Goal: Transaction & Acquisition: Purchase product/service

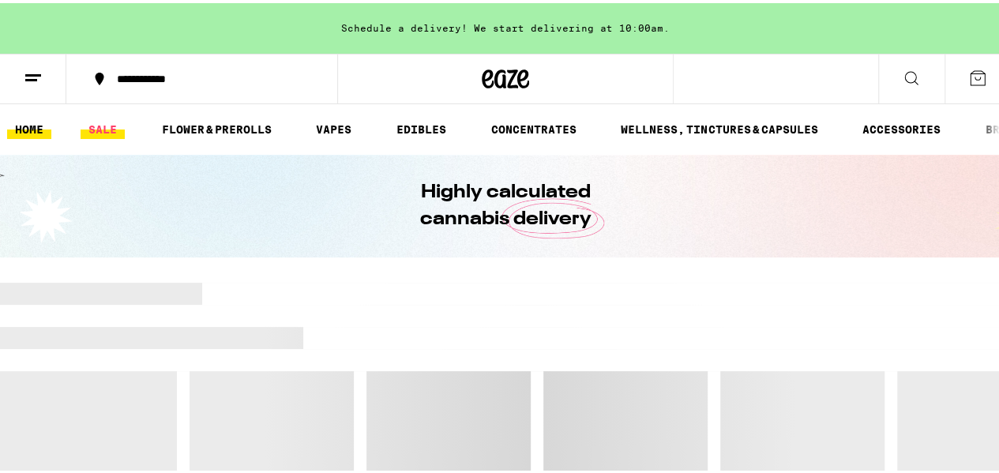
click at [107, 132] on link "SALE" at bounding box center [103, 126] width 44 height 19
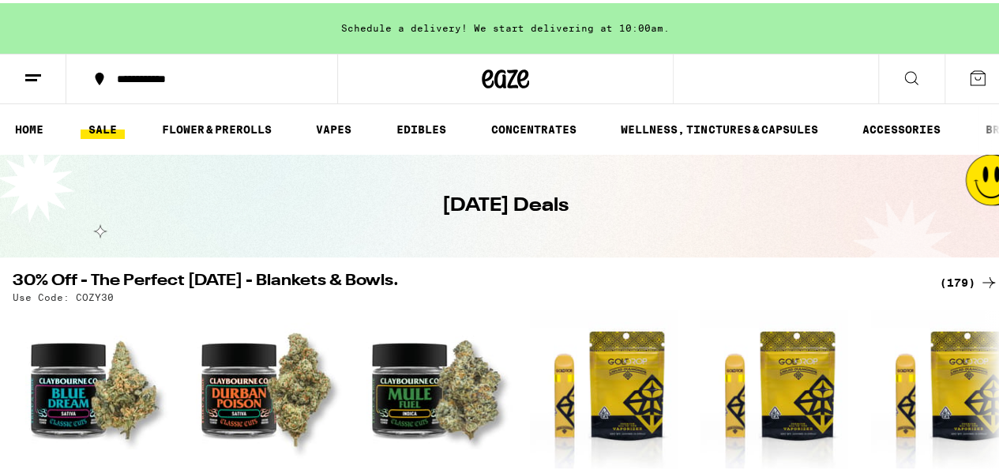
click at [101, 128] on link "SALE" at bounding box center [103, 126] width 44 height 19
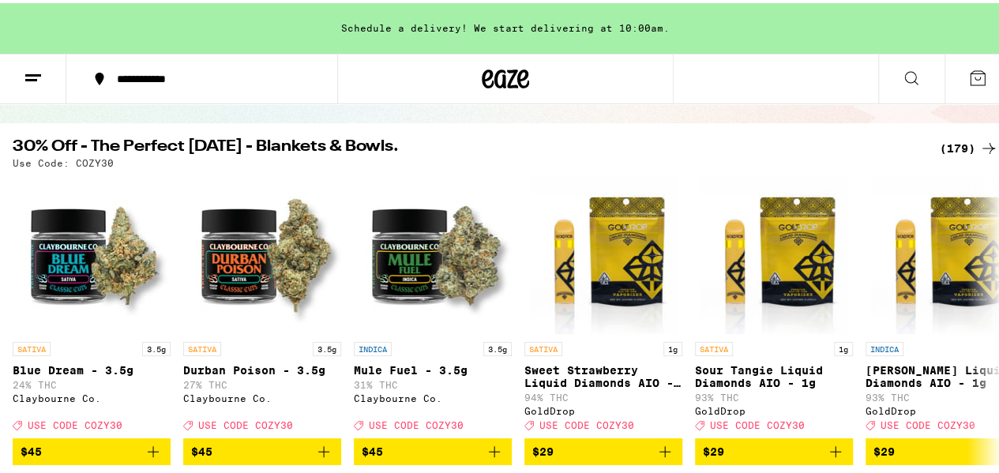
scroll to position [133, 0]
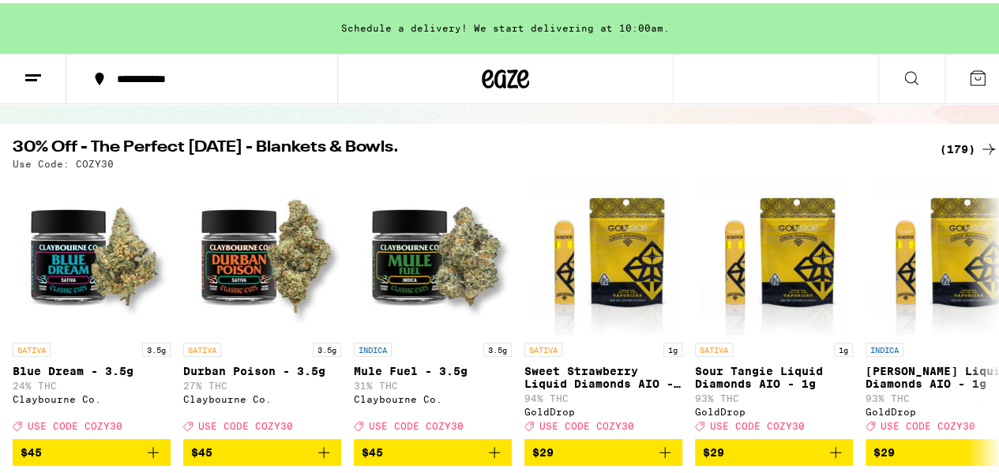
click at [948, 141] on div "(179)" at bounding box center [969, 146] width 58 height 19
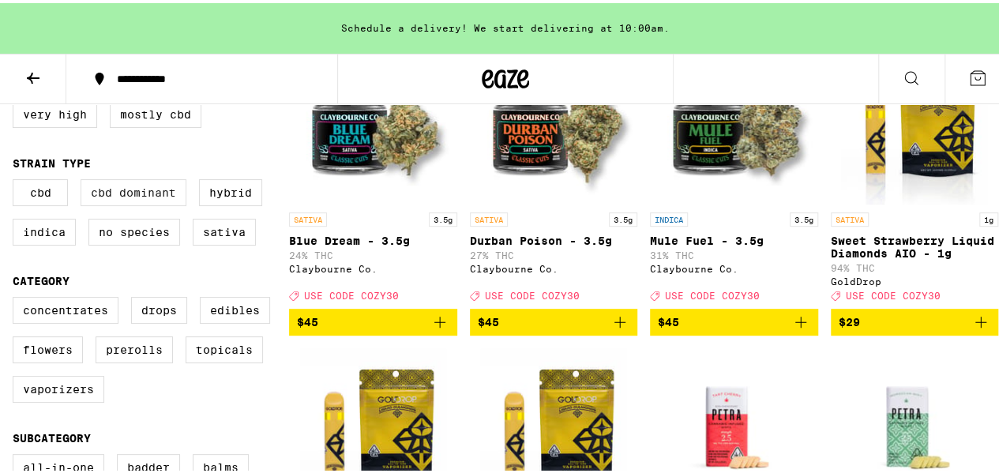
scroll to position [237, 0]
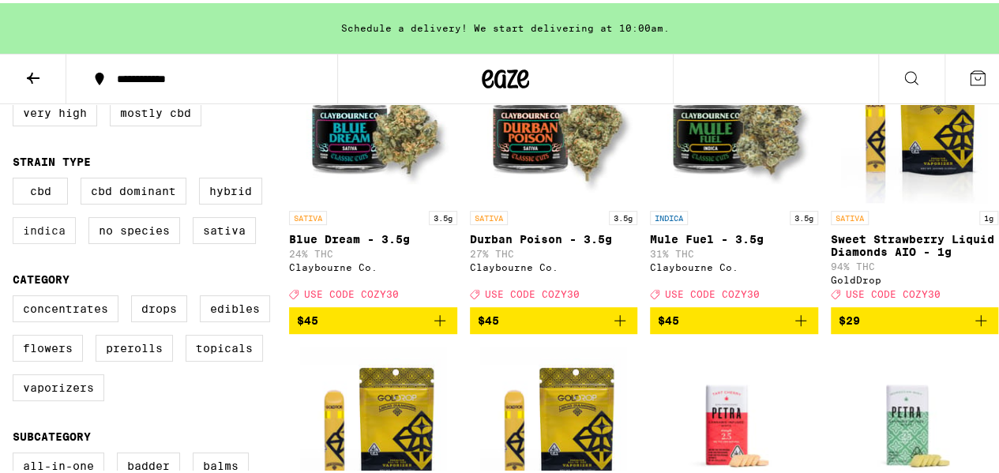
click at [45, 241] on label "Indica" at bounding box center [44, 227] width 63 height 27
click at [17, 178] on input "Indica" at bounding box center [16, 177] width 1 height 1
checkbox input "true"
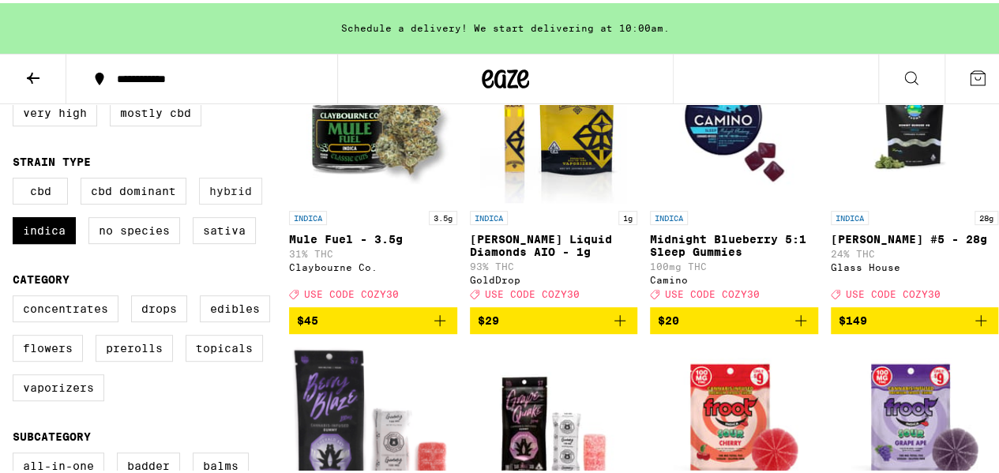
click at [242, 201] on label "Hybrid" at bounding box center [230, 187] width 63 height 27
click at [17, 178] on input "Hybrid" at bounding box center [16, 177] width 1 height 1
checkbox input "true"
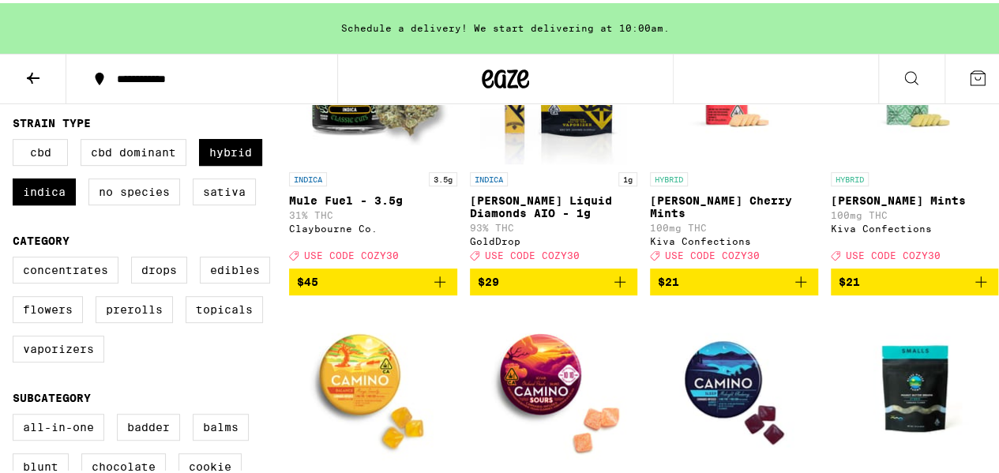
scroll to position [316, 0]
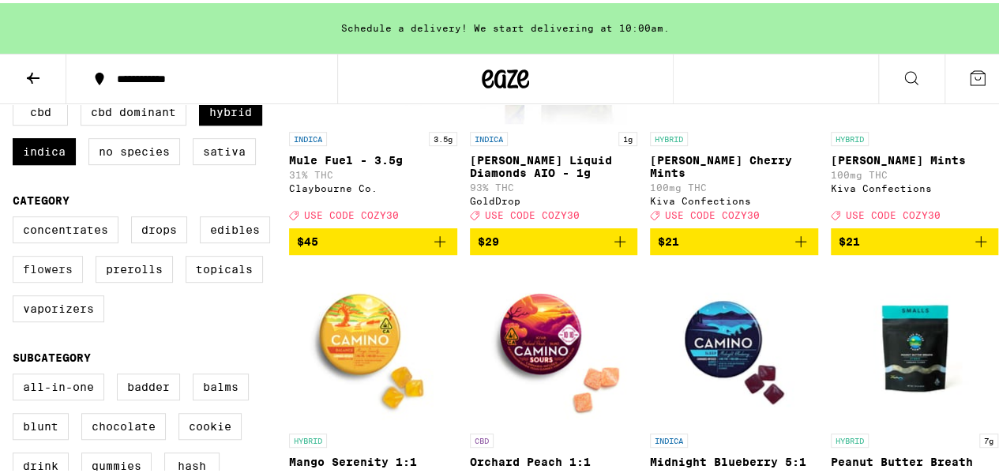
click at [66, 280] on label "Flowers" at bounding box center [48, 266] width 70 height 27
click at [17, 216] on input "Flowers" at bounding box center [16, 216] width 1 height 1
checkbox input "true"
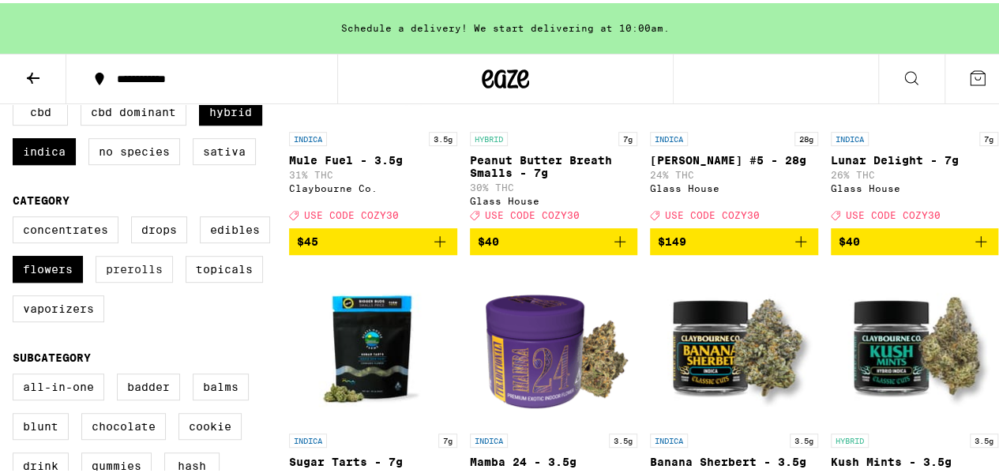
click at [129, 280] on label "Prerolls" at bounding box center [134, 266] width 77 height 27
click at [17, 216] on input "Prerolls" at bounding box center [16, 216] width 1 height 1
checkbox input "true"
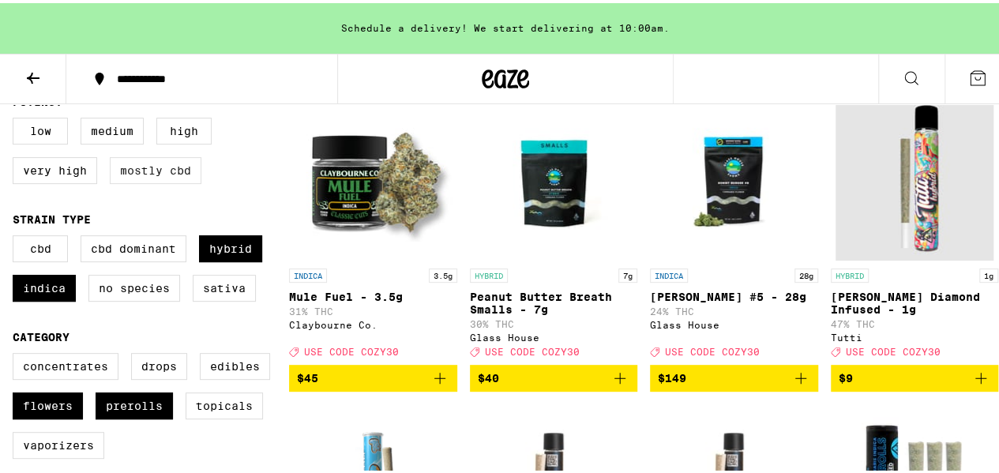
scroll to position [158, 0]
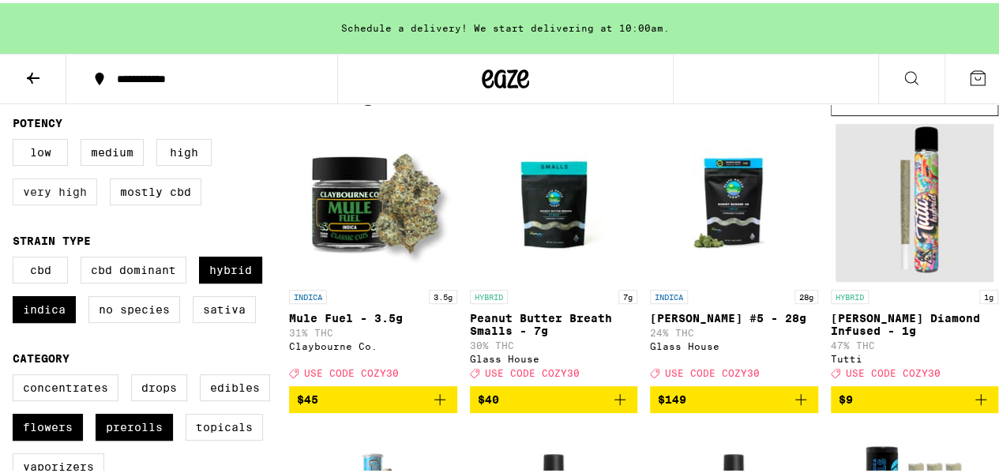
click at [51, 184] on label "Very High" at bounding box center [55, 188] width 84 height 27
click at [17, 139] on input "Very High" at bounding box center [16, 138] width 1 height 1
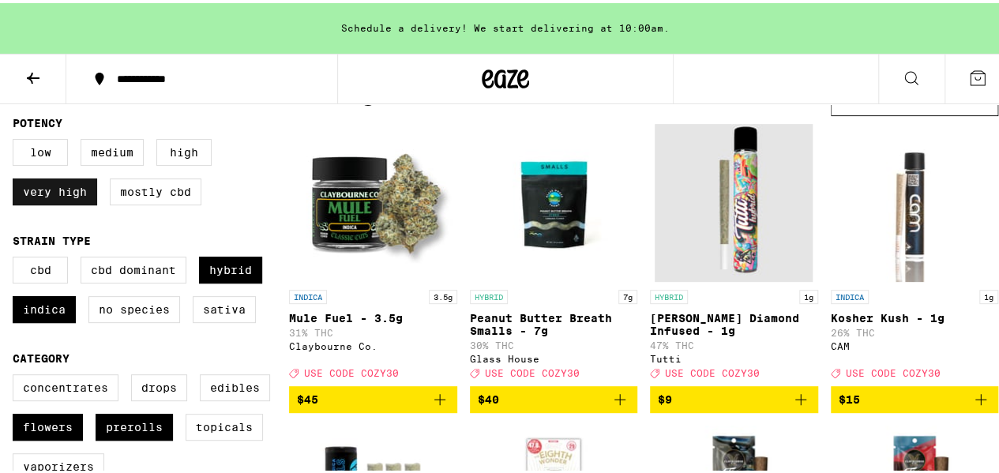
click at [52, 186] on label "Very High" at bounding box center [55, 188] width 84 height 27
click at [17, 139] on input "Very High" at bounding box center [16, 138] width 1 height 1
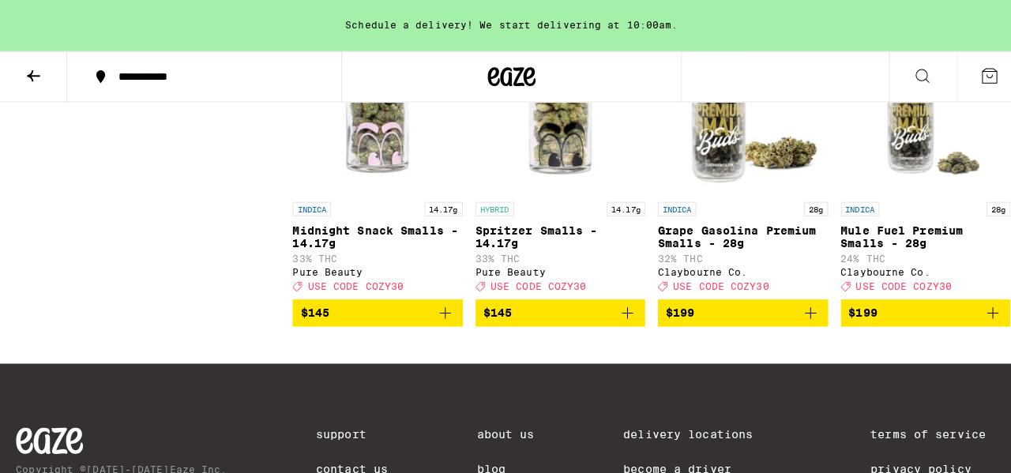
scroll to position [2606, 0]
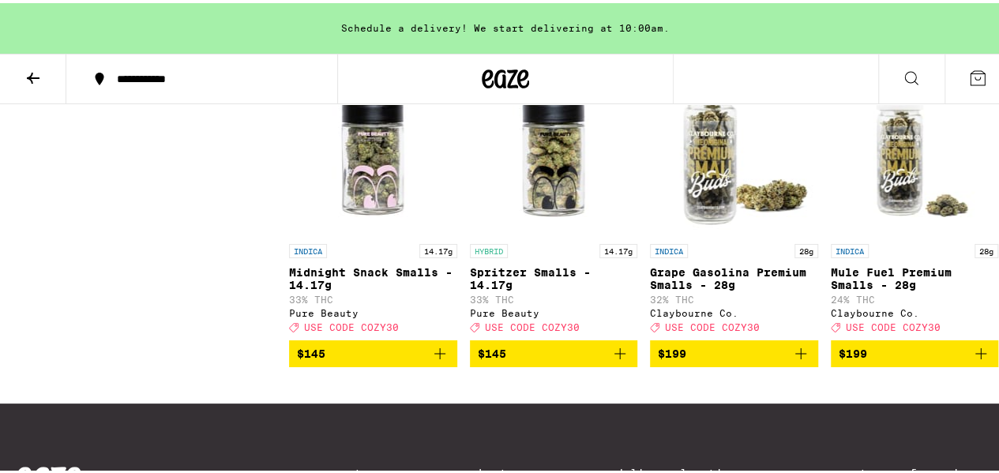
click at [370, 231] on img "Open page for Midnight Snack Smalls - 14.17g from Pure Beauty" at bounding box center [373, 154] width 158 height 158
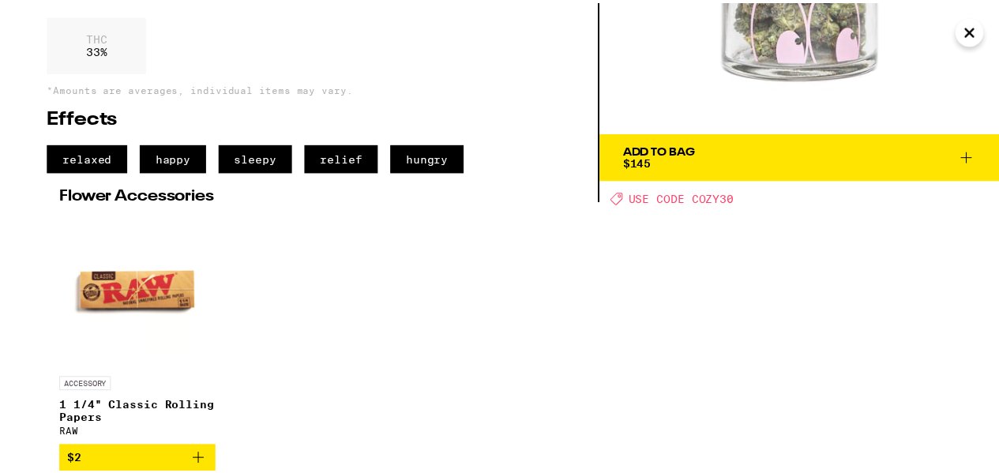
scroll to position [232, 0]
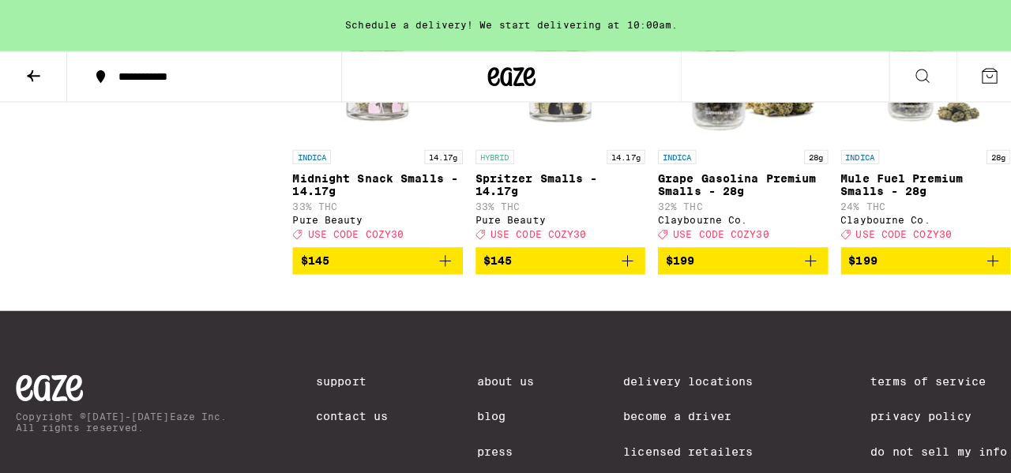
scroll to position [2685, 0]
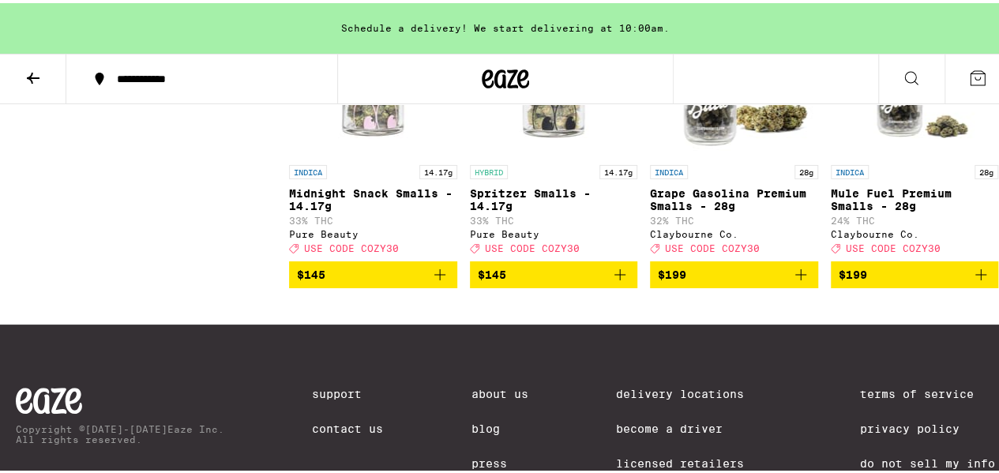
click at [371, 154] on img "Open page for Midnight Snack Smalls - 14.17g from Pure Beauty" at bounding box center [373, 75] width 158 height 158
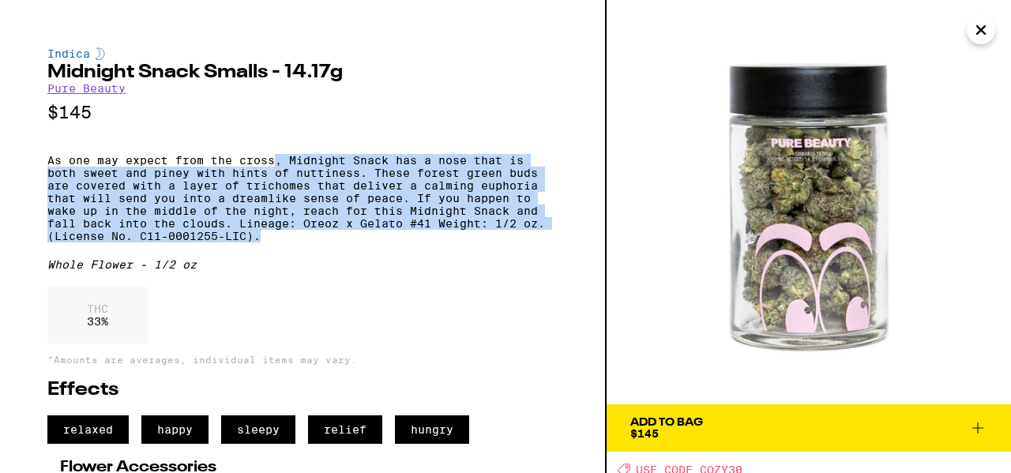
drag, startPoint x: 279, startPoint y: 173, endPoint x: 327, endPoint y: 252, distance: 92.5
click at [327, 242] on p "As one may expect from the cross, Midnight Snack has a nose that is both sweet …" at bounding box center [302, 198] width 510 height 88
drag, startPoint x: 327, startPoint y: 252, endPoint x: 45, endPoint y: 167, distance: 294.5
click at [45, 167] on div "Indica Midnight Snack Smalls - 14.17g Pure Beauty $145 As one may expect from t…" at bounding box center [303, 236] width 606 height 473
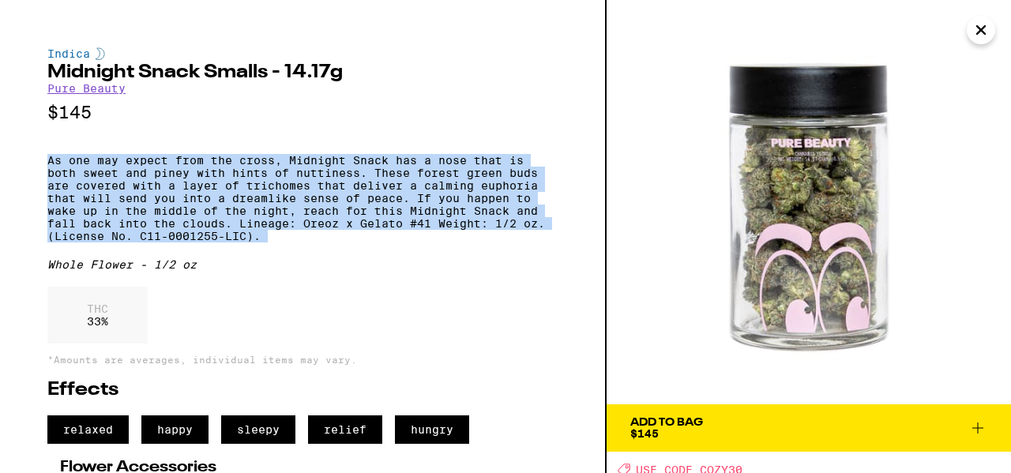
click at [47, 164] on p "As one may expect from the cross, Midnight Snack has a nose that is both sweet …" at bounding box center [302, 198] width 510 height 88
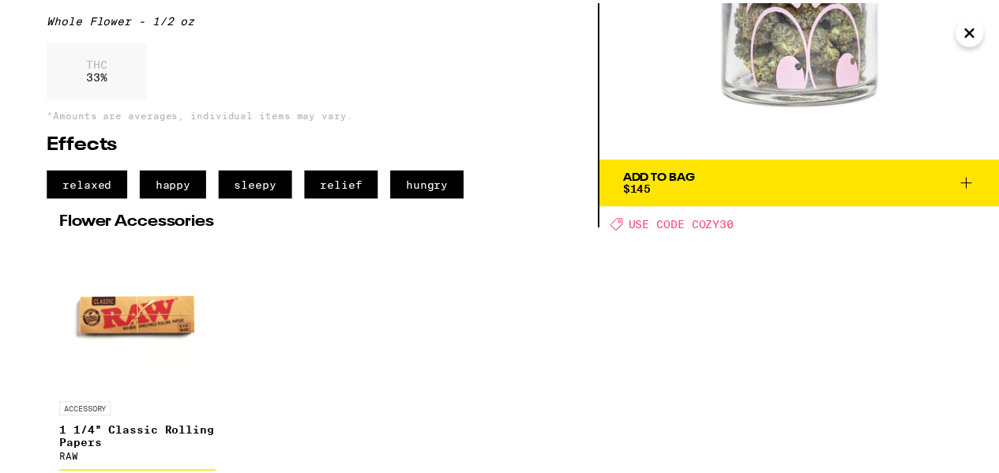
scroll to position [74, 0]
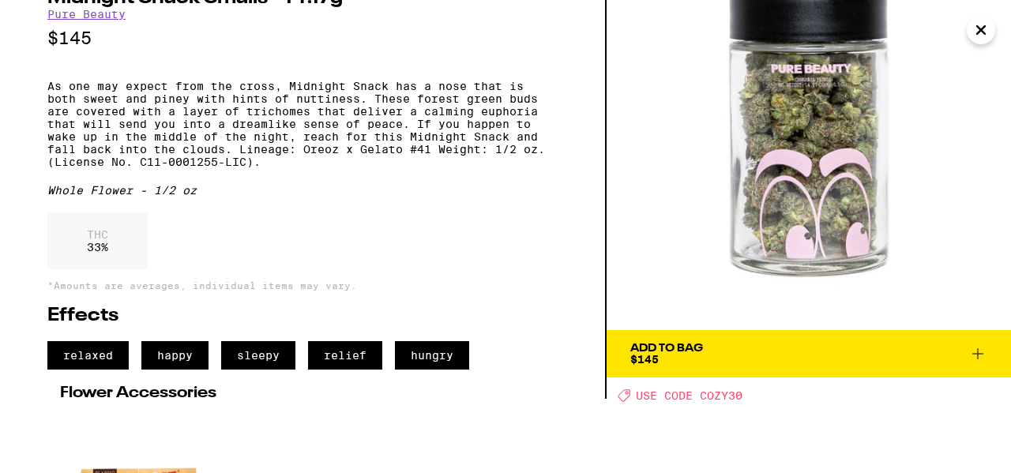
click at [973, 347] on icon at bounding box center [977, 353] width 19 height 19
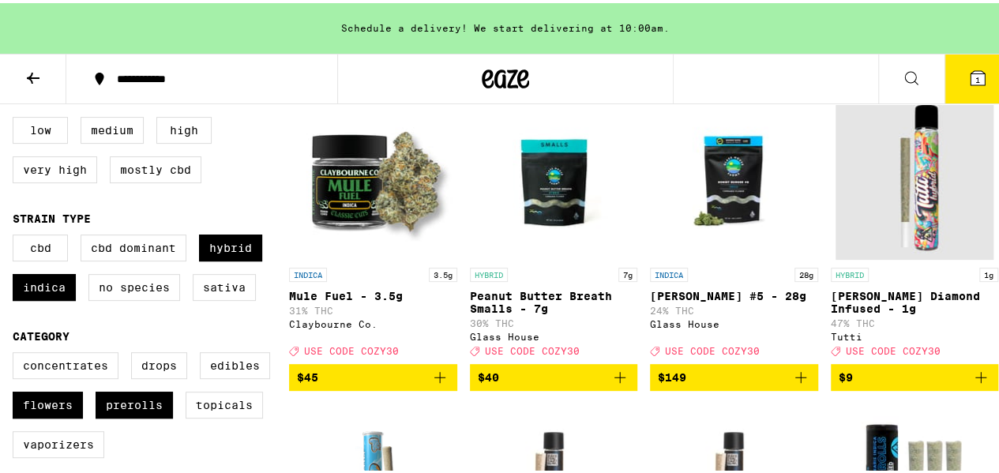
checkbox input "true"
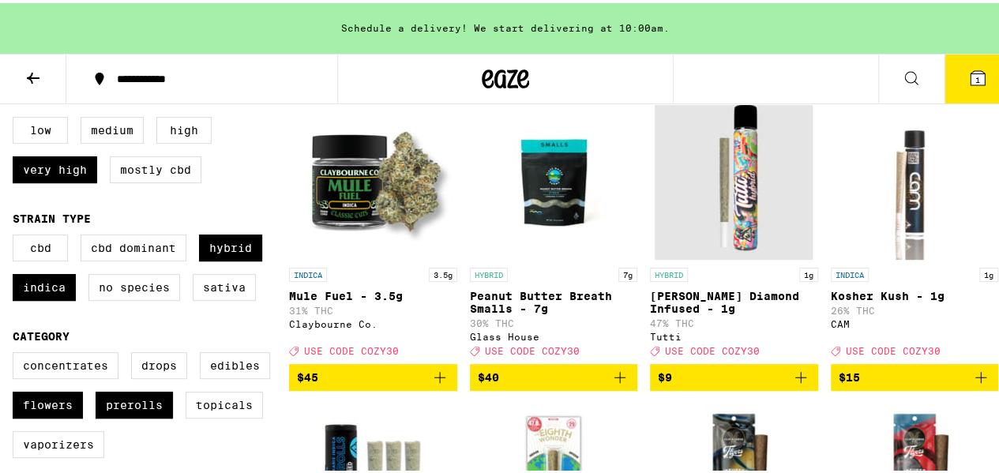
scroll to position [158, 0]
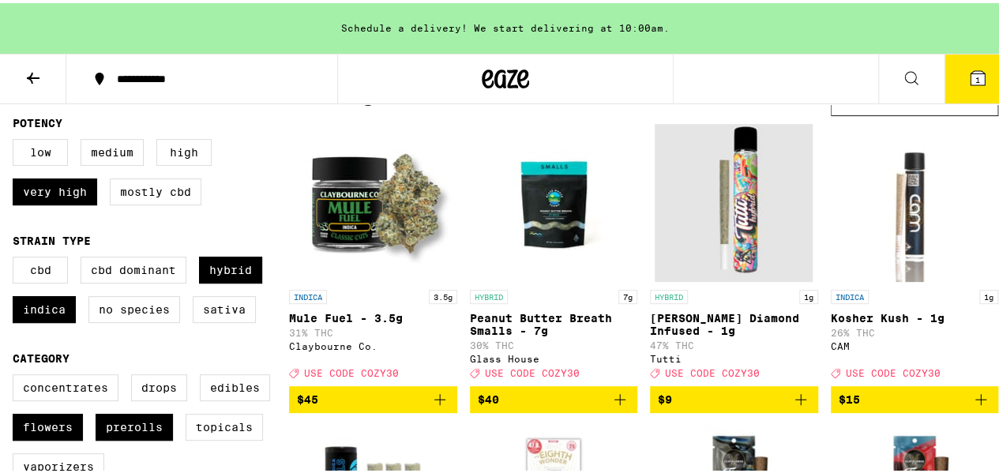
click at [49, 77] on button at bounding box center [33, 76] width 66 height 50
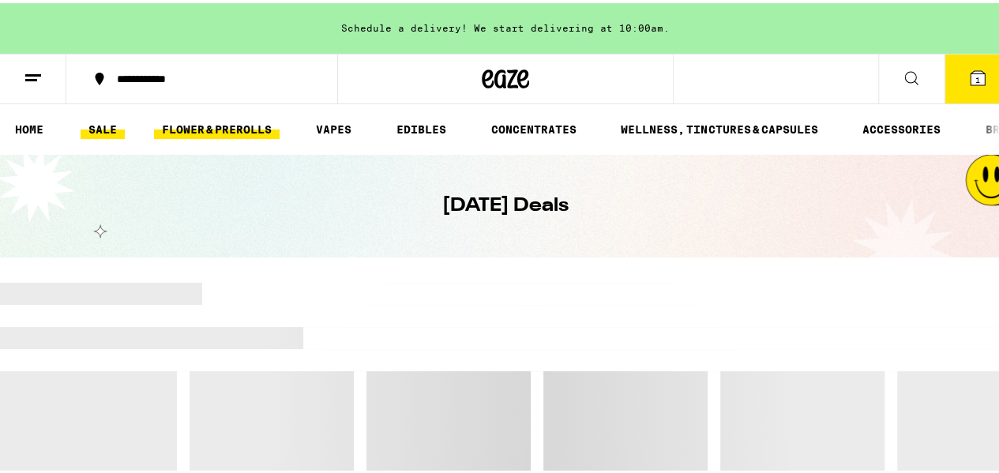
click at [250, 127] on link "FLOWER & PREROLLS" at bounding box center [217, 126] width 126 height 19
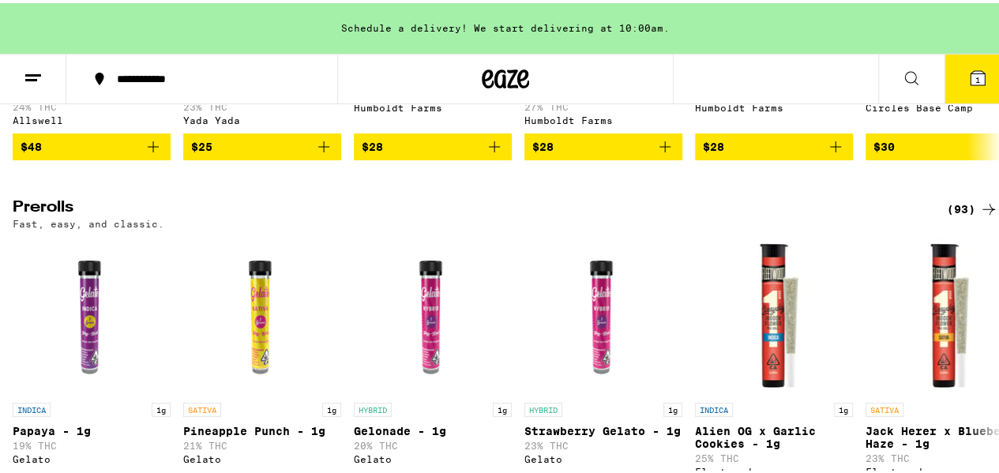
scroll to position [790, 0]
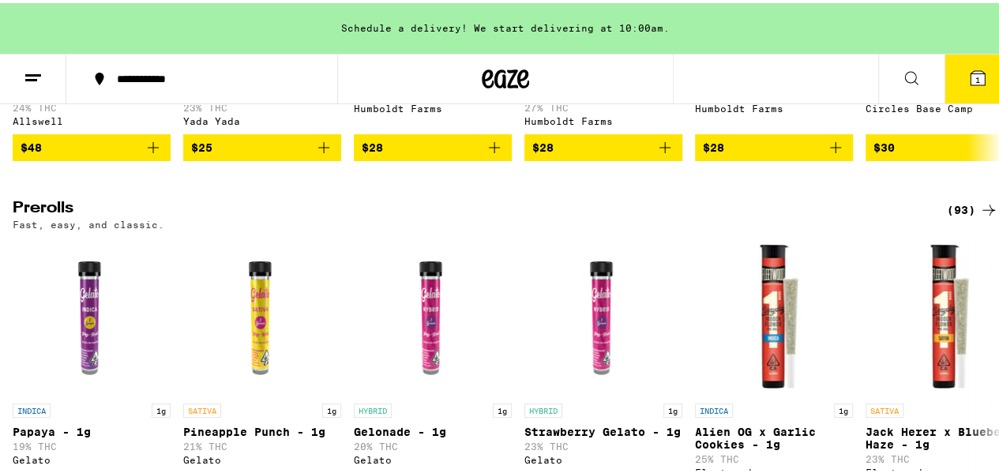
click at [960, 216] on div "(93)" at bounding box center [972, 206] width 51 height 19
click at [964, 216] on div "(93)" at bounding box center [972, 206] width 51 height 19
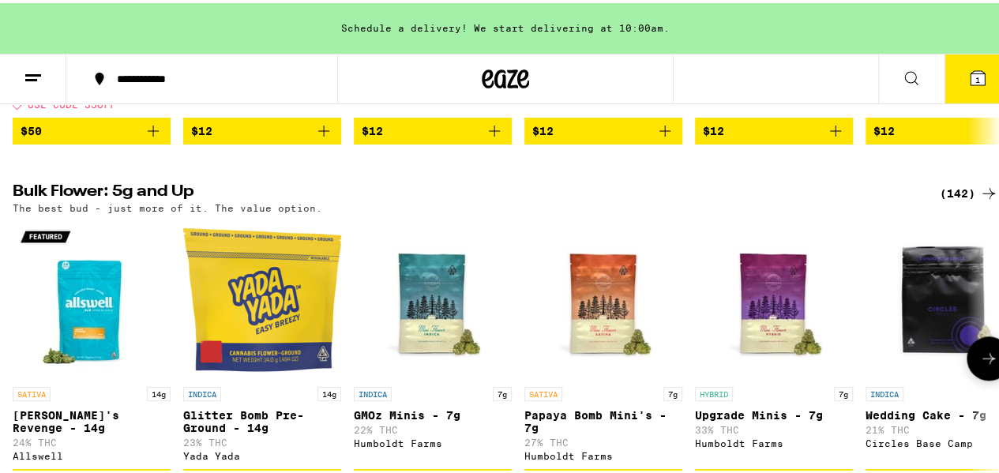
scroll to position [553, 0]
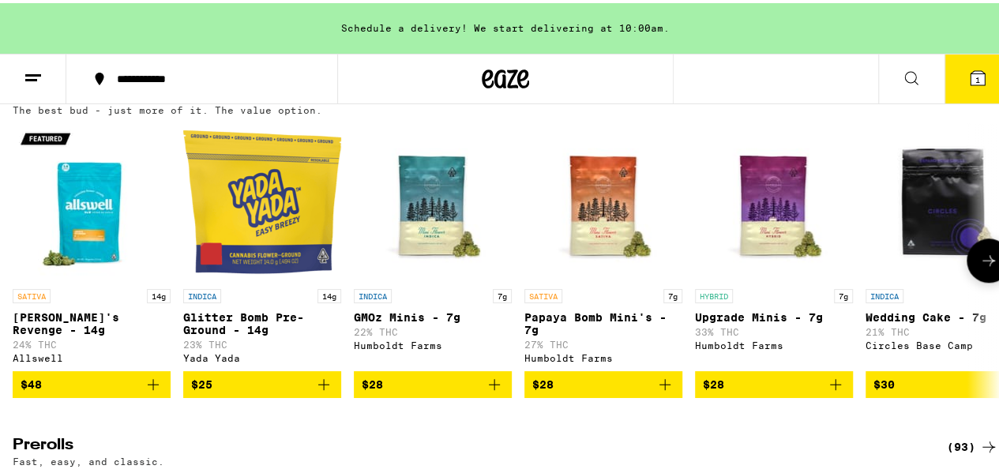
click at [982, 263] on icon at bounding box center [988, 257] width 13 height 11
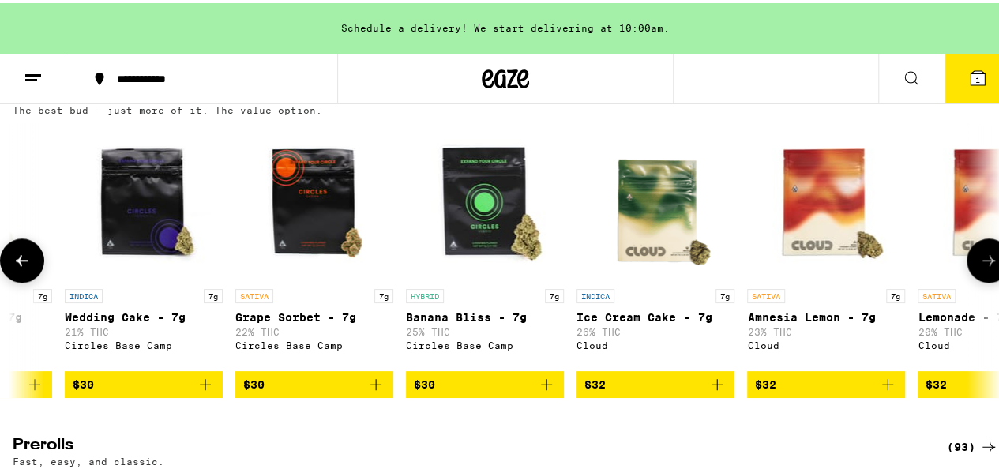
scroll to position [0, 801]
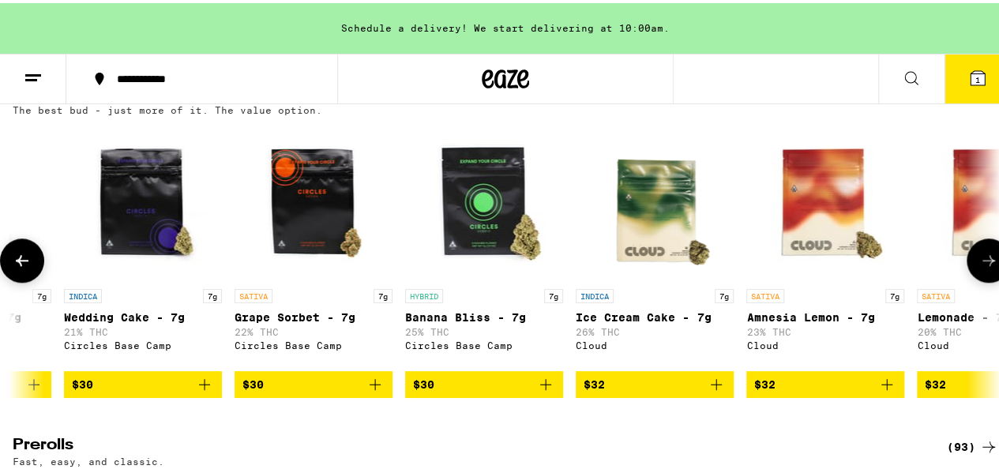
click at [21, 280] on button at bounding box center [22, 257] width 44 height 44
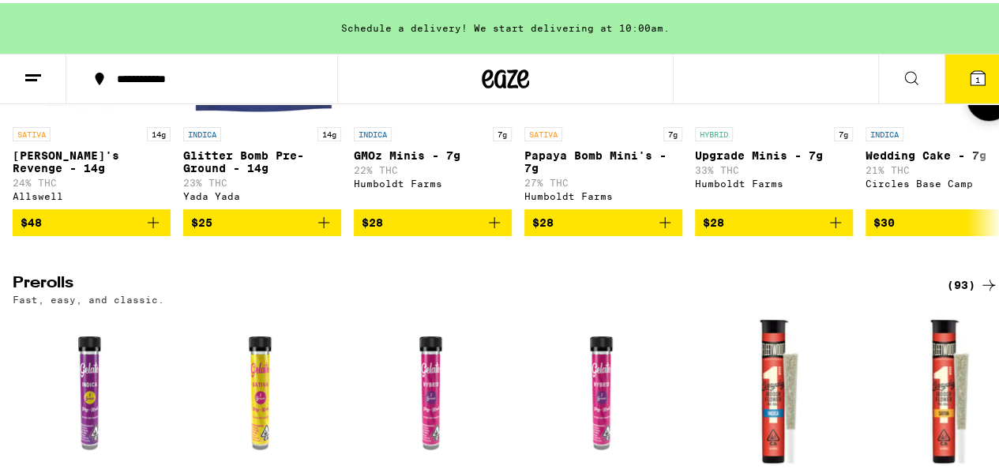
scroll to position [869, 0]
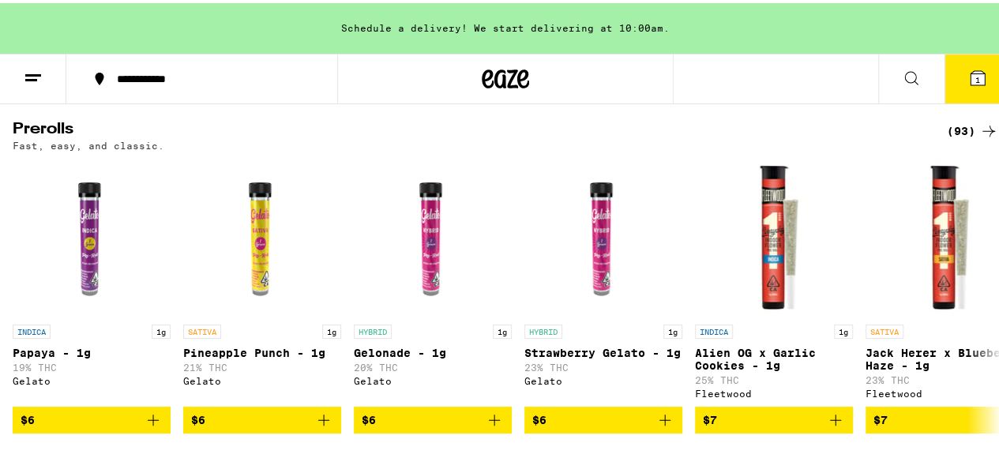
click at [947, 137] on div "(93)" at bounding box center [972, 127] width 51 height 19
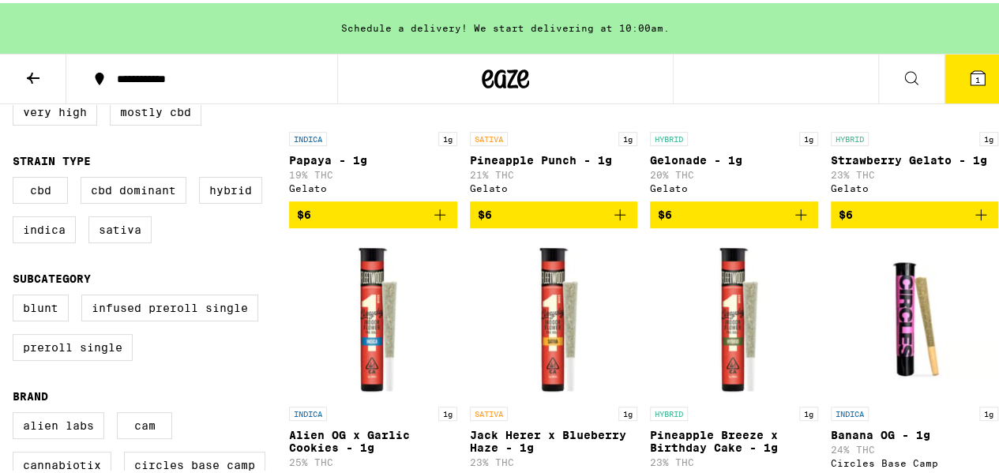
scroll to position [316, 0]
click at [54, 240] on label "Indica" at bounding box center [44, 226] width 63 height 27
click at [17, 177] on input "Indica" at bounding box center [16, 176] width 1 height 1
checkbox input "true"
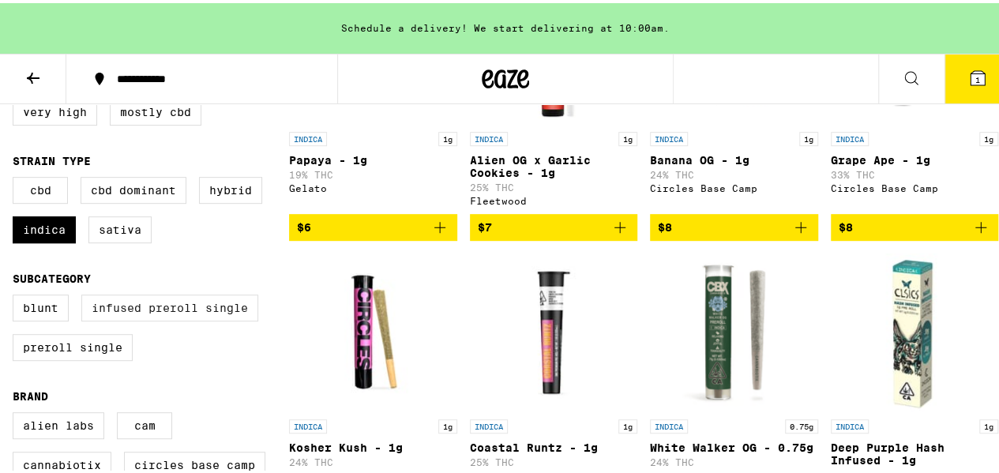
click at [128, 318] on label "Infused Preroll Single" at bounding box center [169, 304] width 177 height 27
click at [17, 295] on input "Infused Preroll Single" at bounding box center [16, 294] width 1 height 1
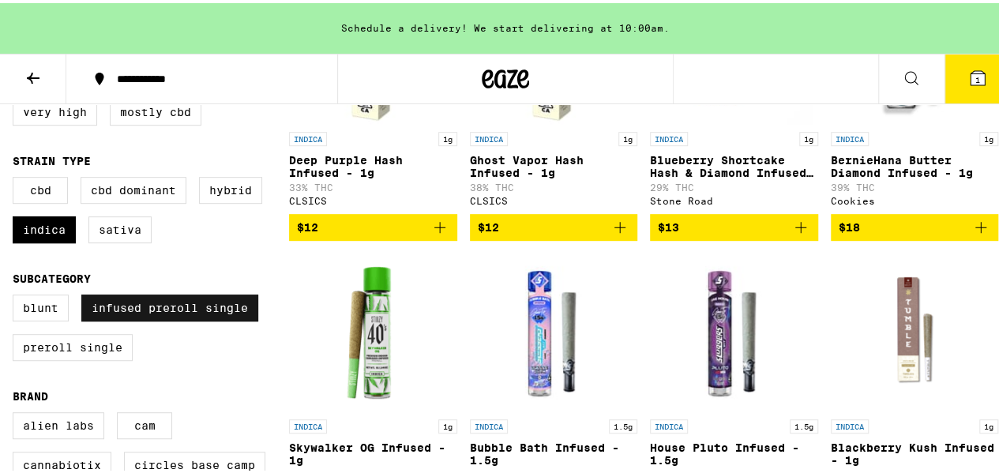
click at [135, 318] on label "Infused Preroll Single" at bounding box center [169, 304] width 177 height 27
click at [17, 295] on input "Infused Preroll Single" at bounding box center [16, 294] width 1 height 1
checkbox input "false"
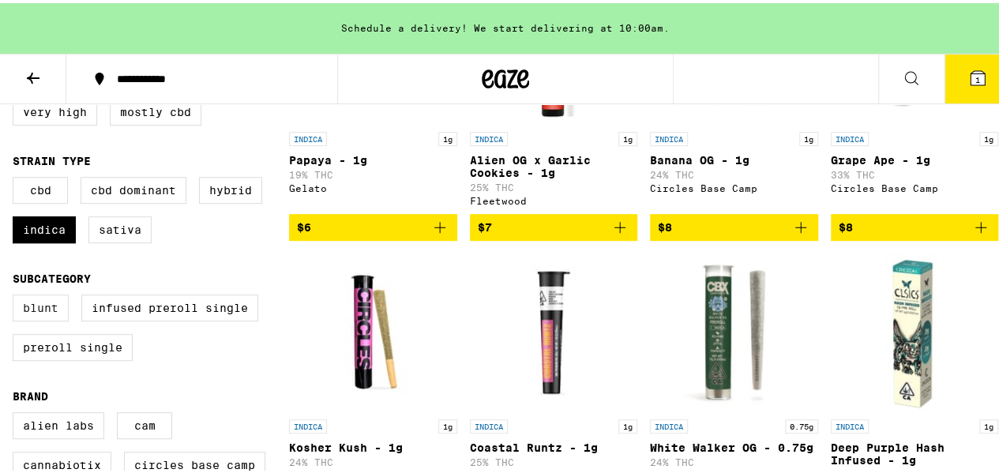
click at [21, 316] on label "Blunt" at bounding box center [41, 304] width 56 height 27
click at [17, 295] on input "Blunt" at bounding box center [16, 294] width 1 height 1
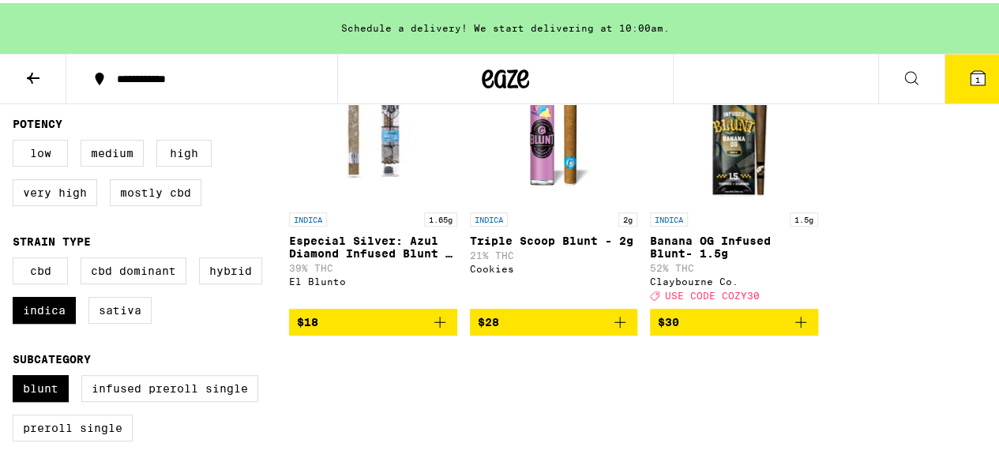
scroll to position [237, 0]
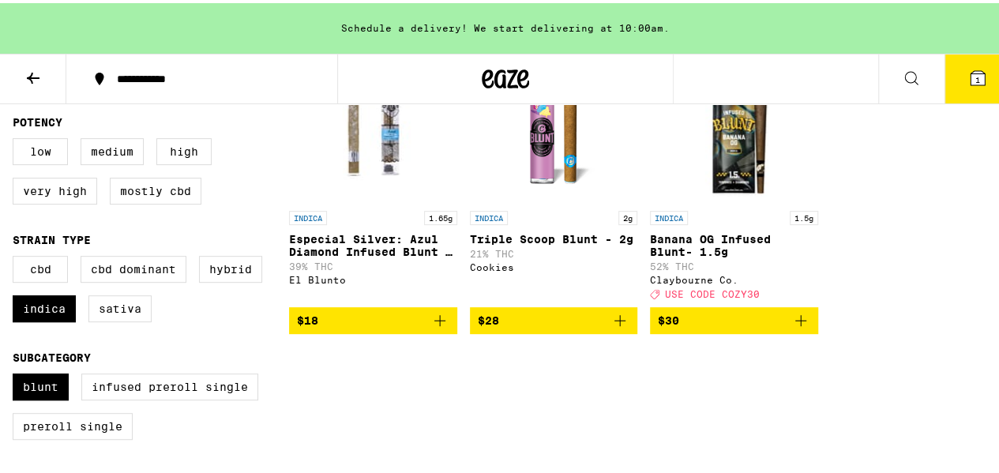
click at [43, 422] on div "Blunt Infused Preroll Single Preroll Single" at bounding box center [151, 409] width 276 height 79
click at [44, 397] on label "Blunt" at bounding box center [41, 383] width 56 height 27
click at [17, 373] on input "Blunt" at bounding box center [16, 373] width 1 height 1
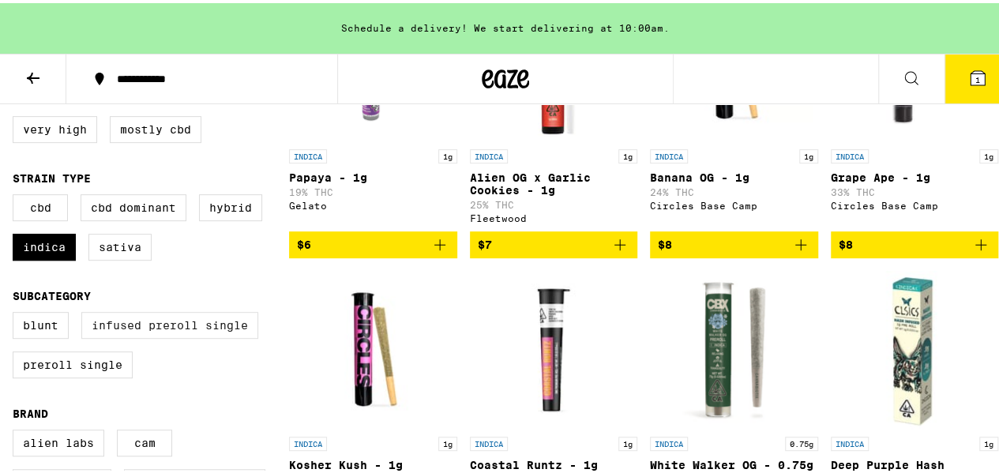
scroll to position [474, 0]
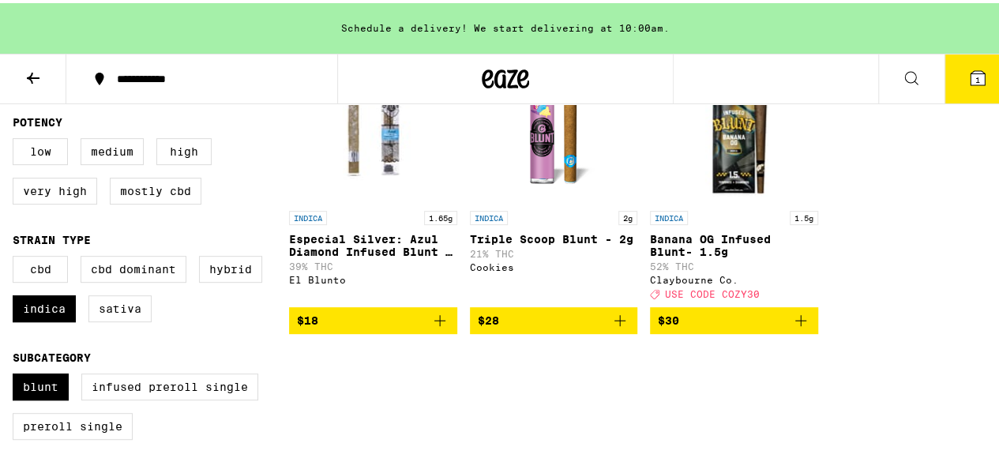
checkbox input "false"
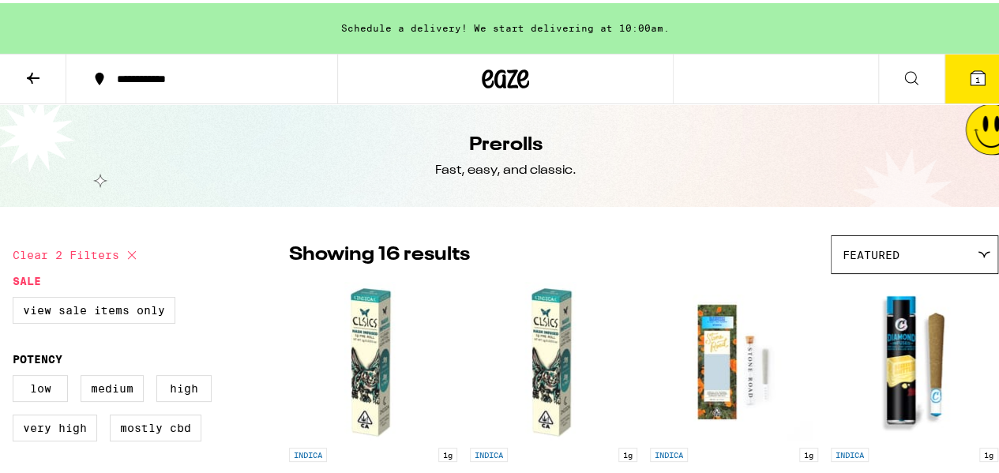
checkbox input "false"
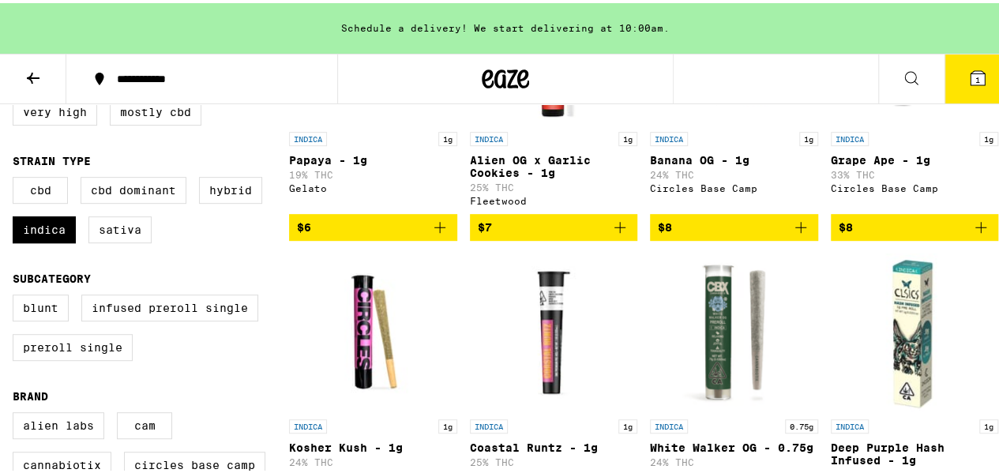
checkbox input "false"
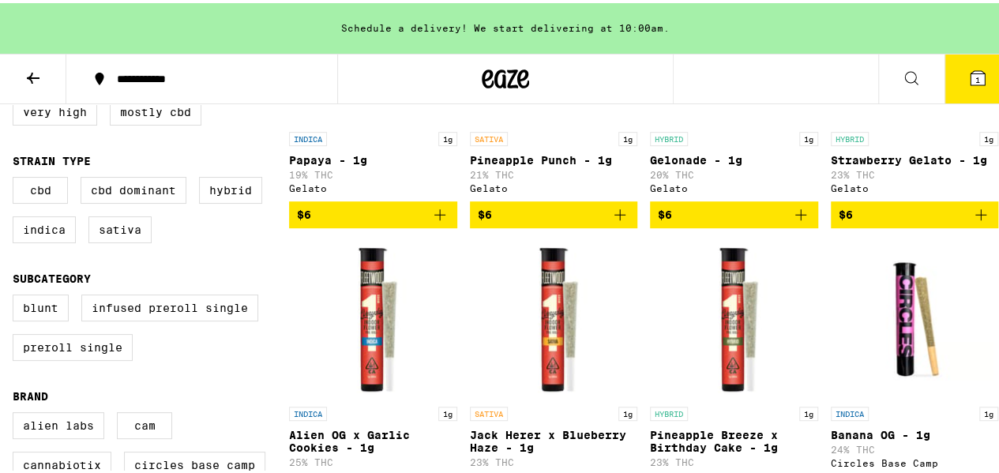
click at [47, 86] on button at bounding box center [33, 76] width 66 height 50
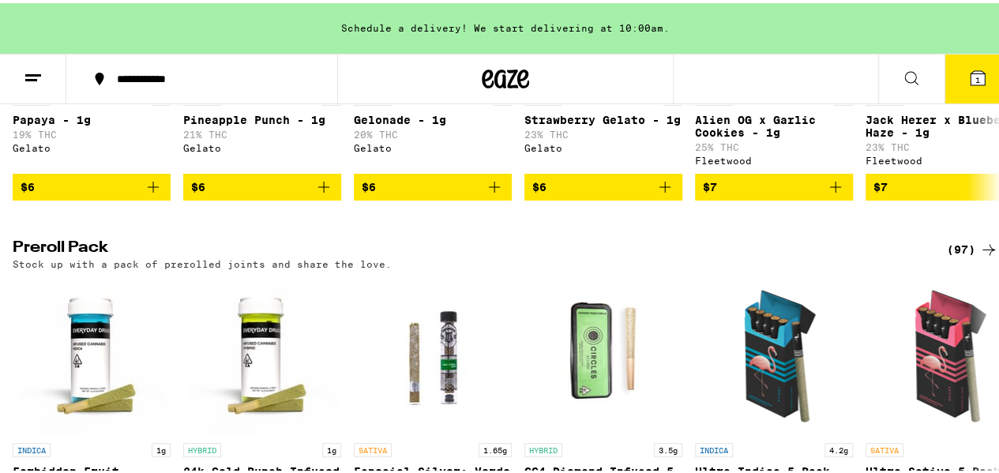
scroll to position [1263, 0]
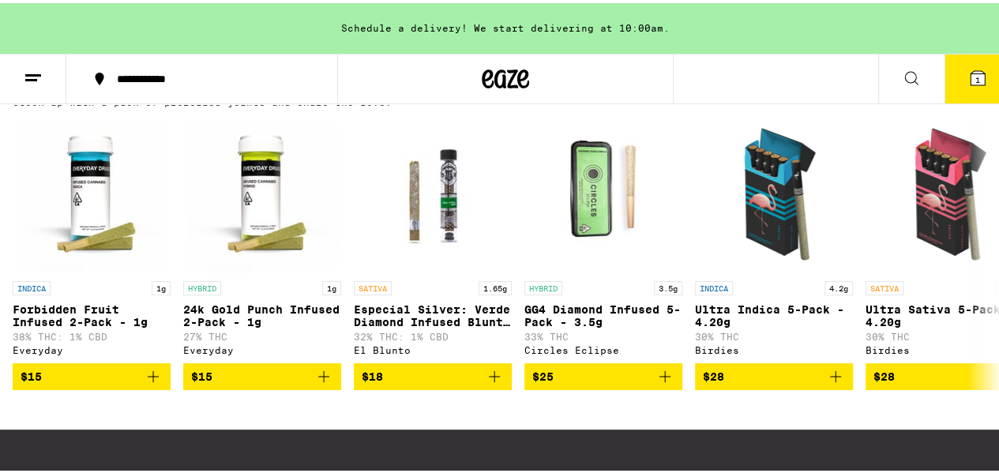
click at [979, 94] on icon at bounding box center [988, 84] width 19 height 19
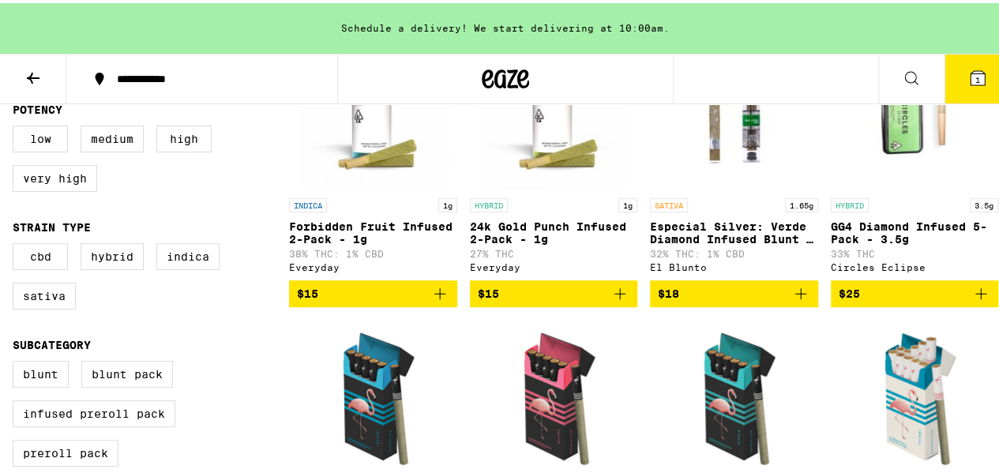
scroll to position [316, 0]
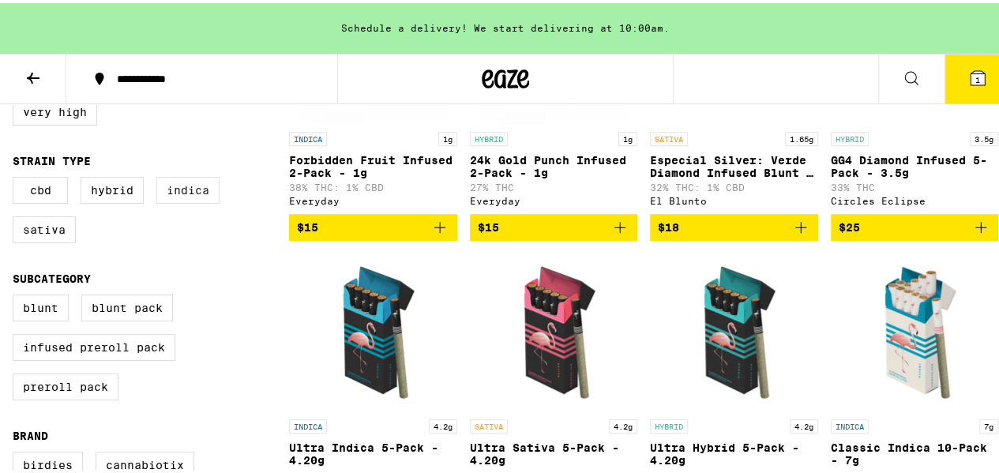
click at [174, 198] on label "Indica" at bounding box center [187, 187] width 63 height 27
click at [17, 177] on input "Indica" at bounding box center [16, 176] width 1 height 1
checkbox input "true"
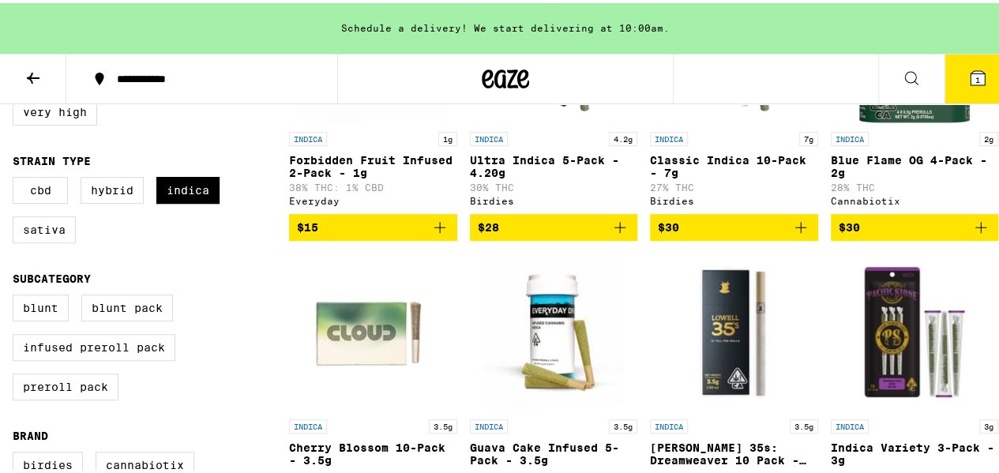
click at [99, 214] on div "CBD Hybrid Indica Sativa" at bounding box center [151, 213] width 276 height 79
click at [129, 194] on label "Hybrid" at bounding box center [112, 187] width 63 height 27
click at [17, 177] on input "Hybrid" at bounding box center [16, 176] width 1 height 1
checkbox input "true"
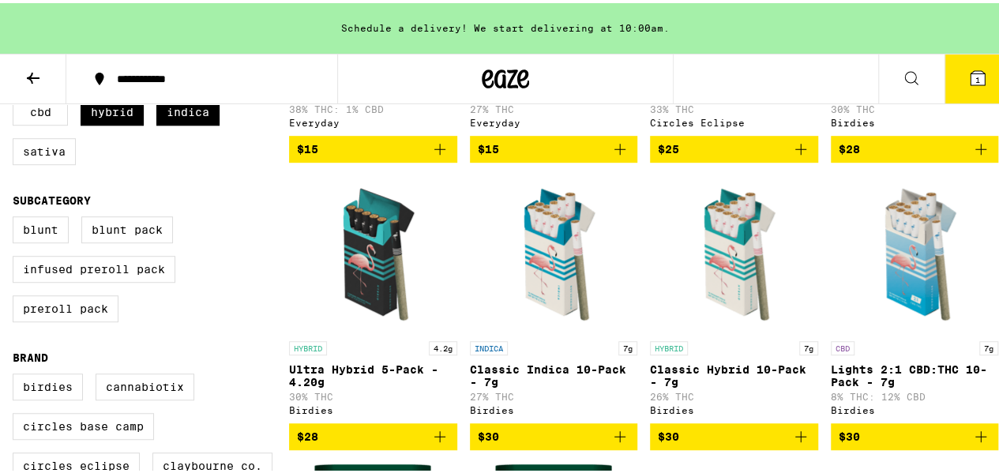
scroll to position [395, 0]
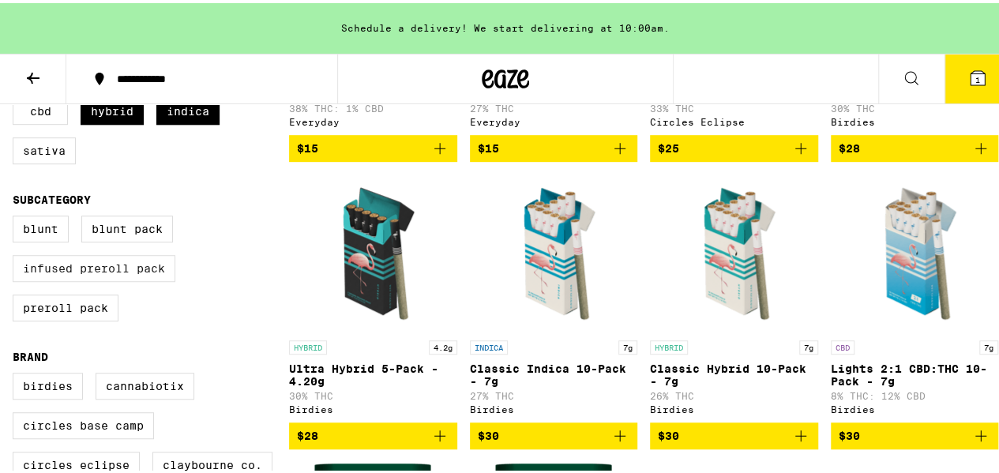
click at [109, 279] on label "Infused Preroll Pack" at bounding box center [94, 265] width 163 height 27
click at [17, 216] on input "Infused Preroll Pack" at bounding box center [16, 215] width 1 height 1
checkbox input "true"
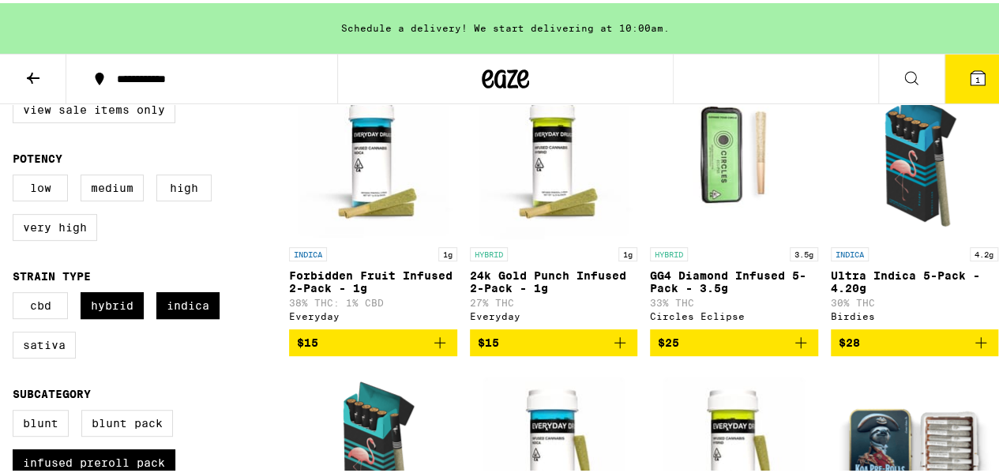
scroll to position [158, 0]
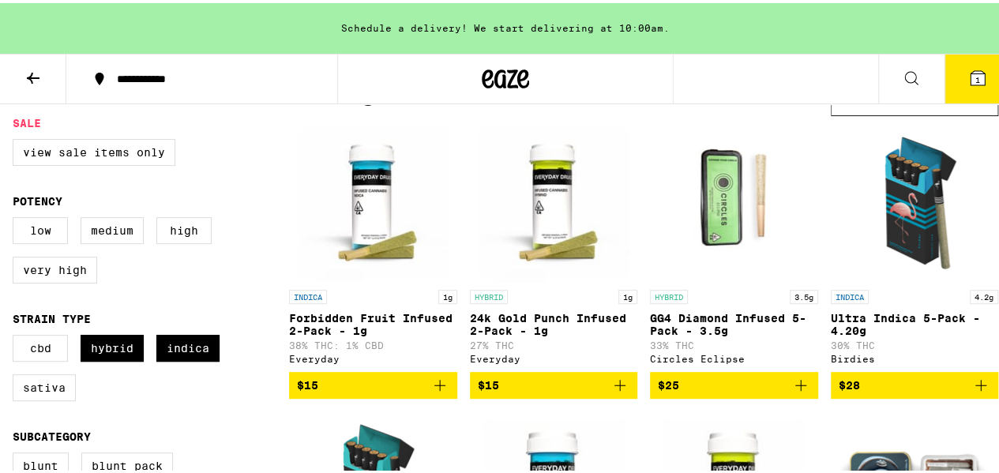
click at [928, 250] on img "Open page for Ultra Indica 5-Pack - 4.20g from Birdies" at bounding box center [914, 200] width 158 height 158
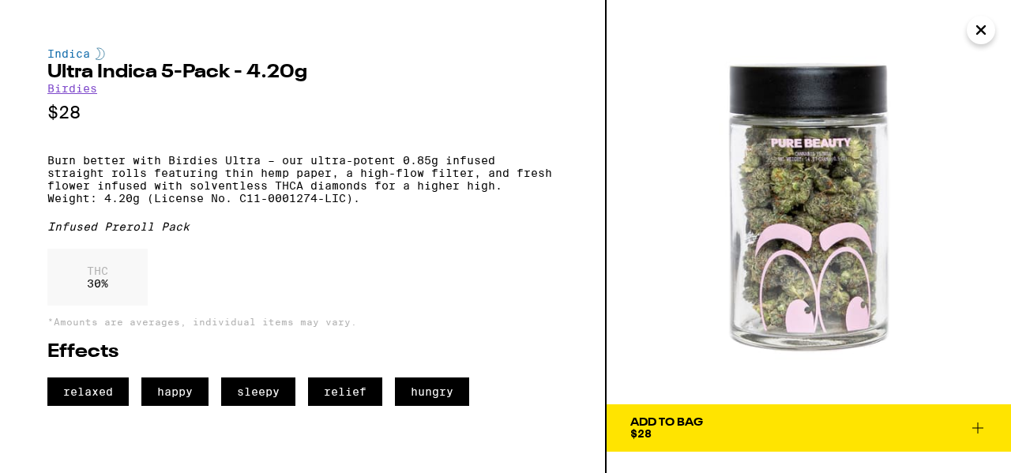
click at [980, 29] on icon "Close" at bounding box center [981, 30] width 8 height 8
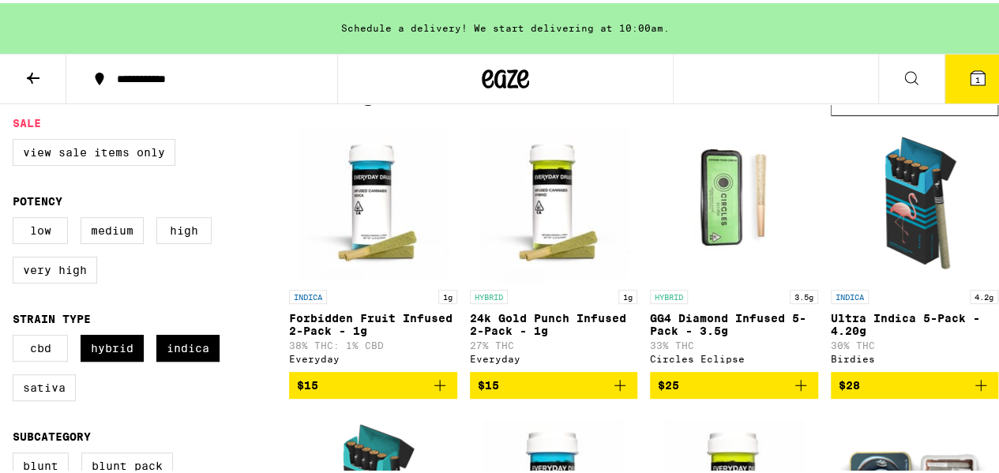
click at [907, 217] on img "Open page for Ultra Indica 5-Pack - 4.20g from Birdies" at bounding box center [914, 200] width 158 height 158
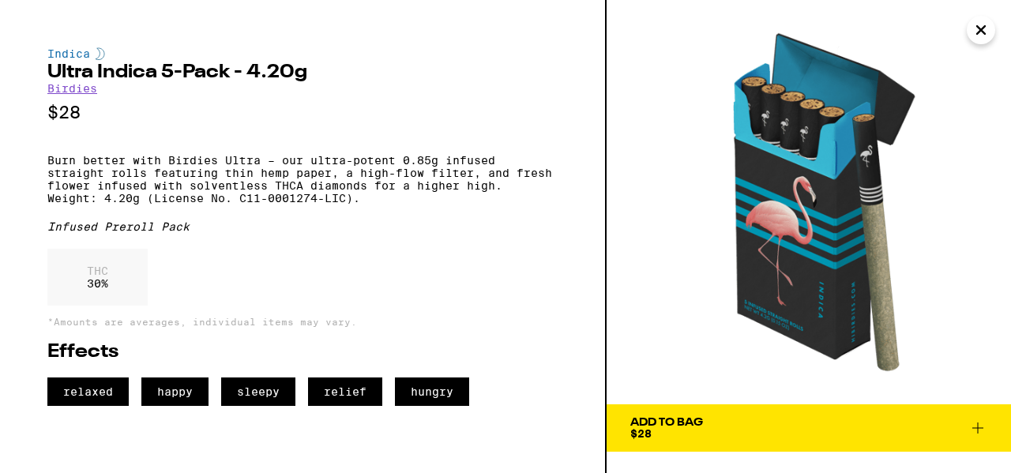
click at [985, 32] on icon "Close" at bounding box center [980, 30] width 19 height 24
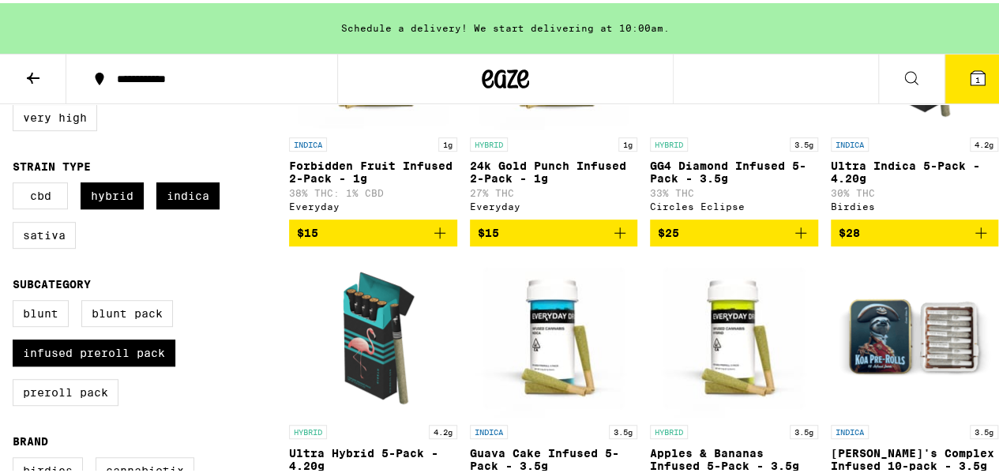
scroll to position [158, 0]
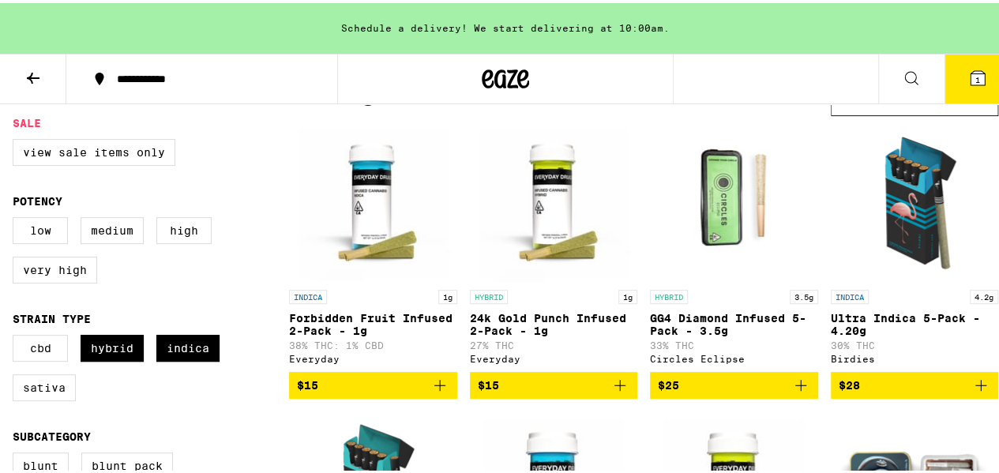
click at [971, 391] on icon "Add to bag" at bounding box center [980, 382] width 19 height 19
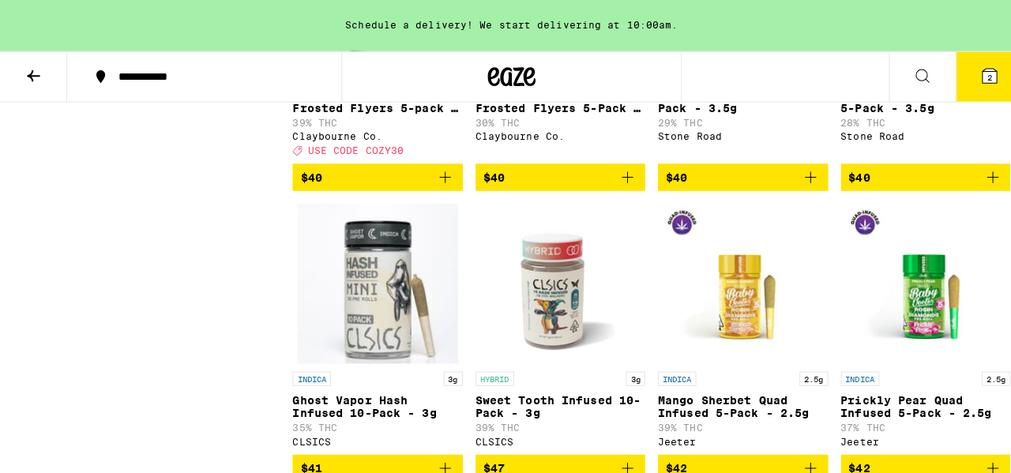
scroll to position [2053, 0]
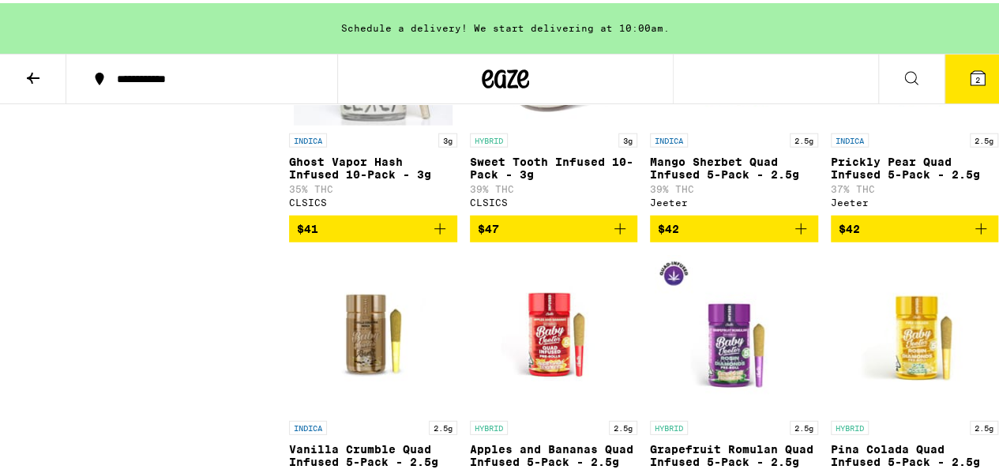
click at [970, 72] on icon at bounding box center [977, 75] width 14 height 14
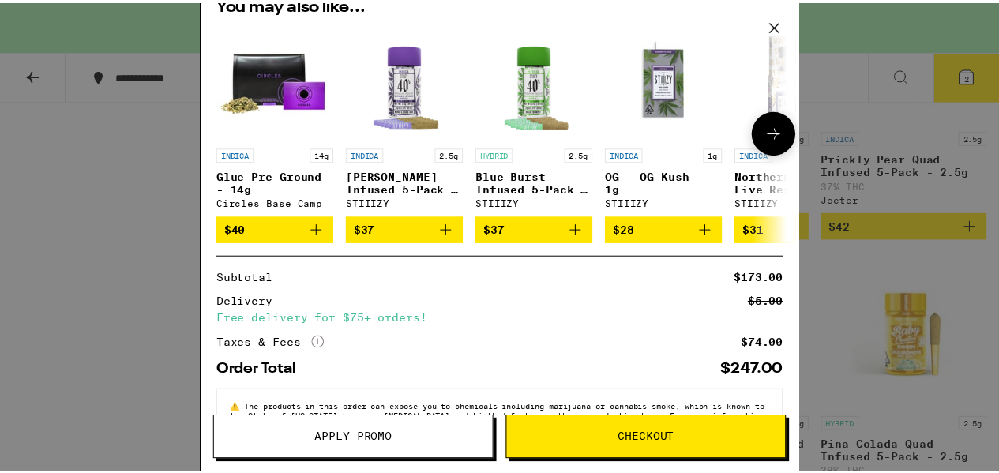
scroll to position [294, 0]
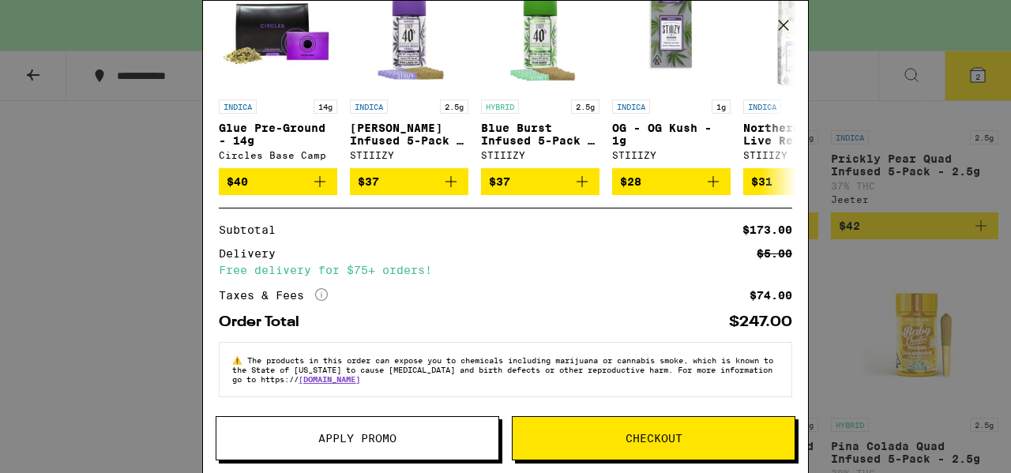
click at [418, 433] on span "Apply Promo" at bounding box center [357, 438] width 282 height 11
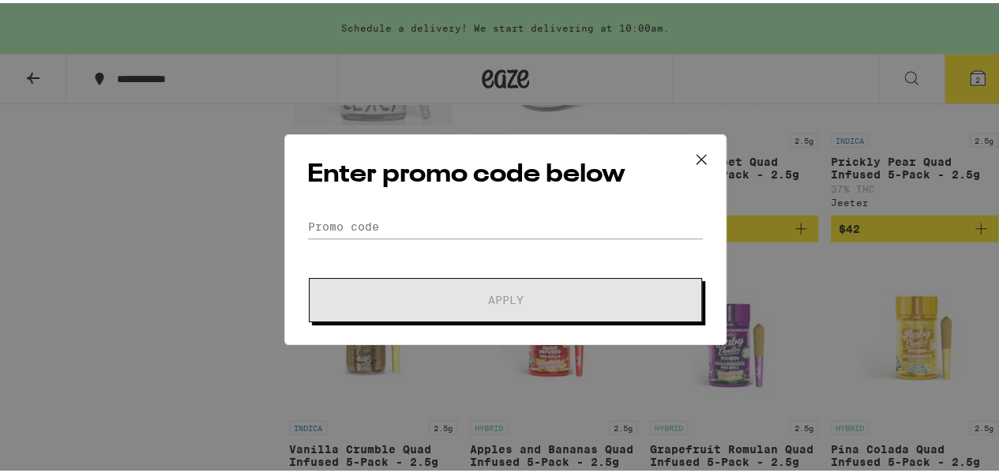
click at [95, 83] on div "Enter promo code below Promo Code Apply" at bounding box center [505, 236] width 1011 height 473
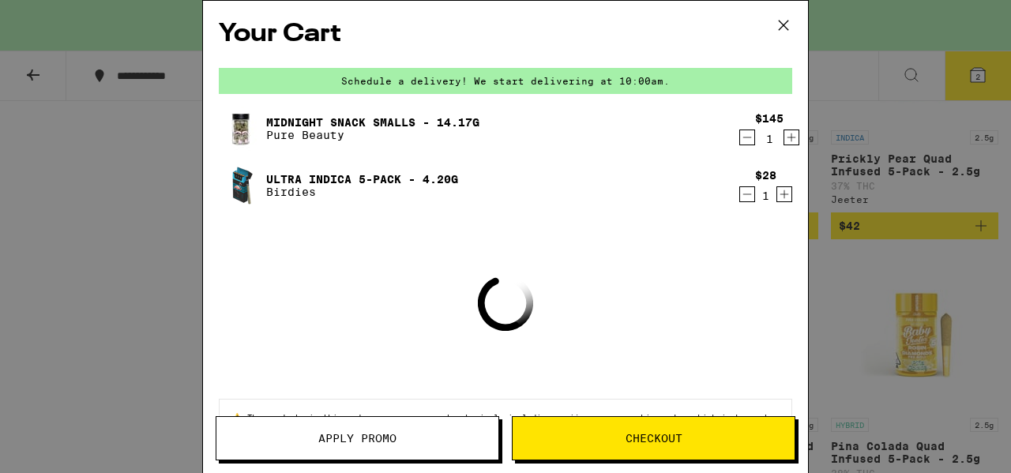
click at [788, 23] on icon at bounding box center [783, 25] width 24 height 24
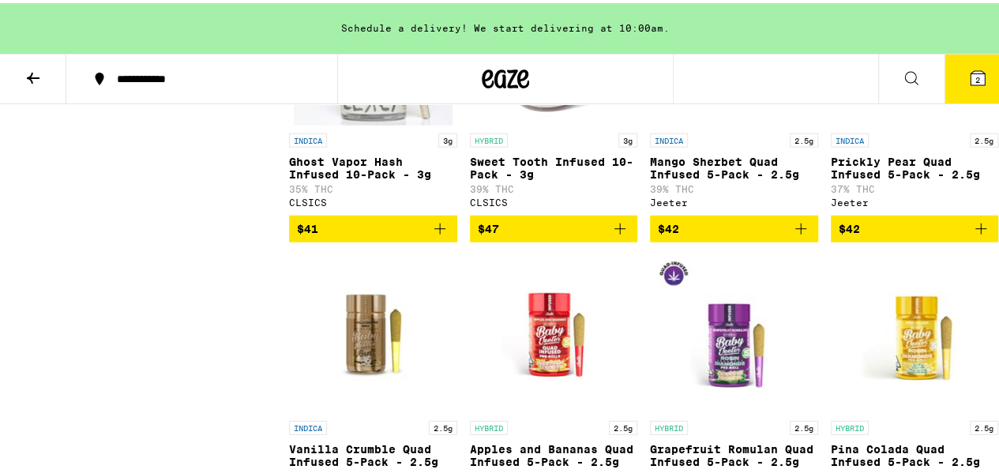
click at [27, 66] on icon at bounding box center [33, 75] width 19 height 19
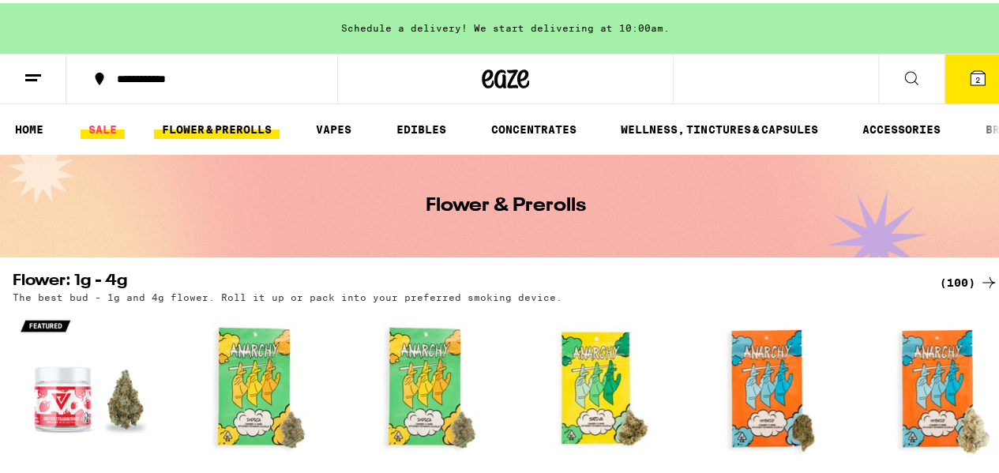
click at [108, 122] on link "SALE" at bounding box center [103, 126] width 44 height 19
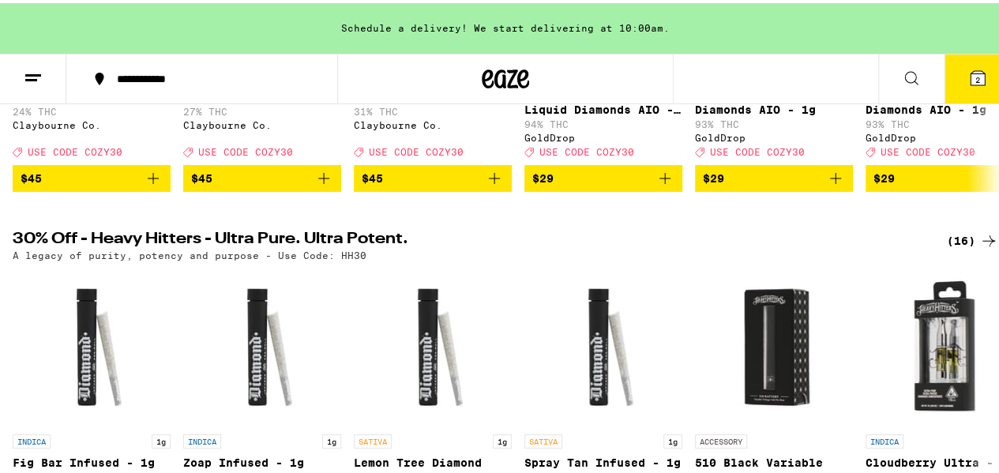
scroll to position [553, 0]
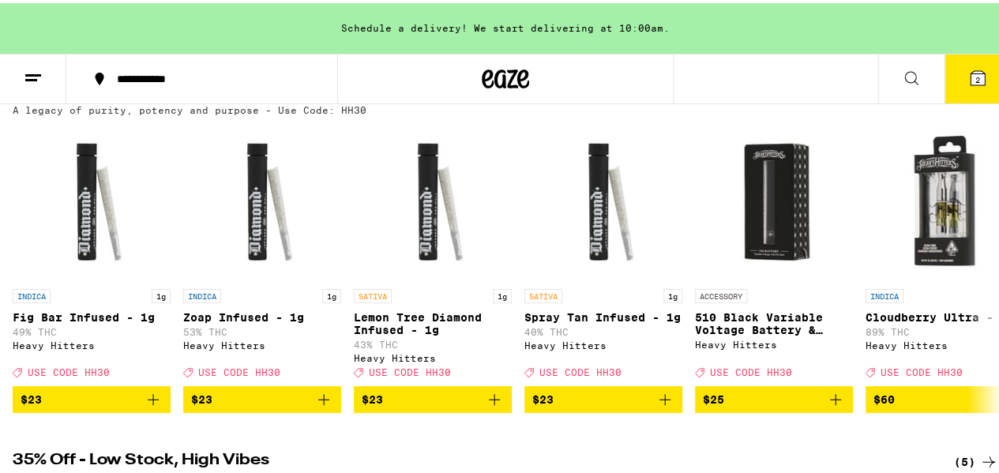
click at [975, 77] on span "2" at bounding box center [977, 76] width 5 height 9
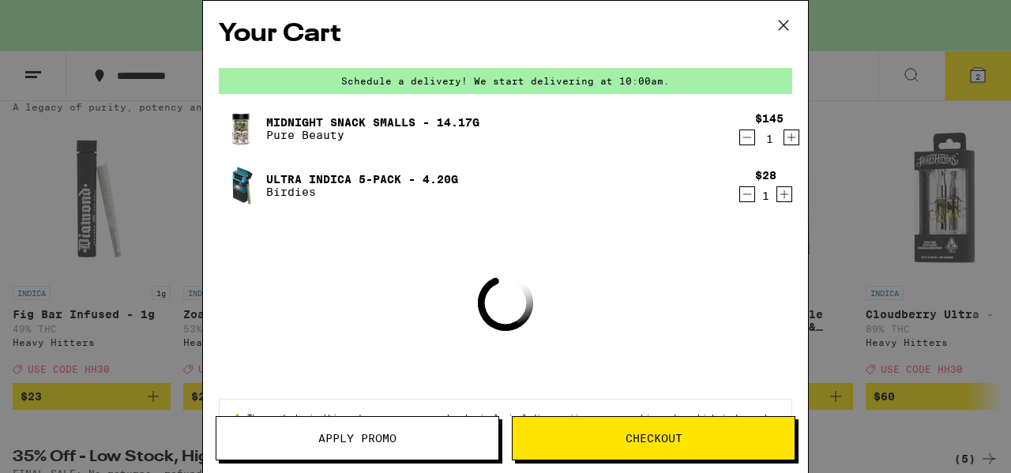
click at [397, 432] on button "Apply Promo" at bounding box center [357, 438] width 283 height 44
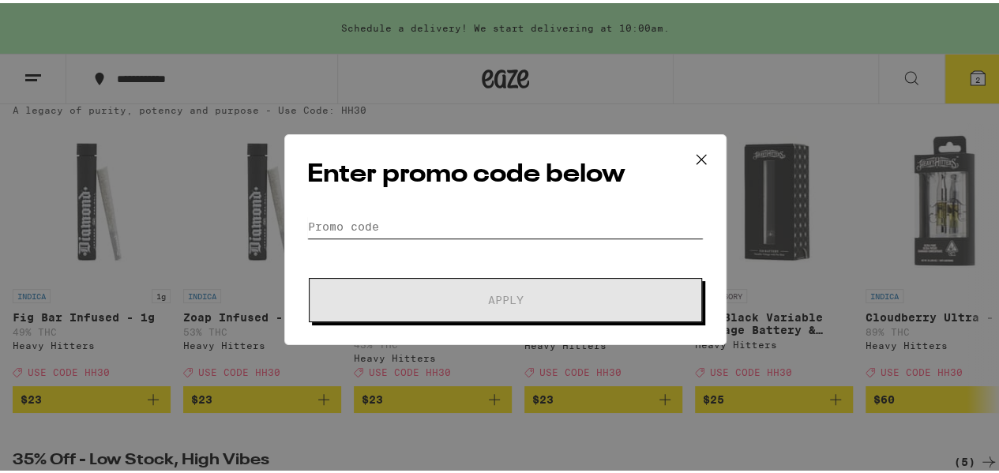
click at [552, 227] on input "Promo Code" at bounding box center [505, 224] width 396 height 24
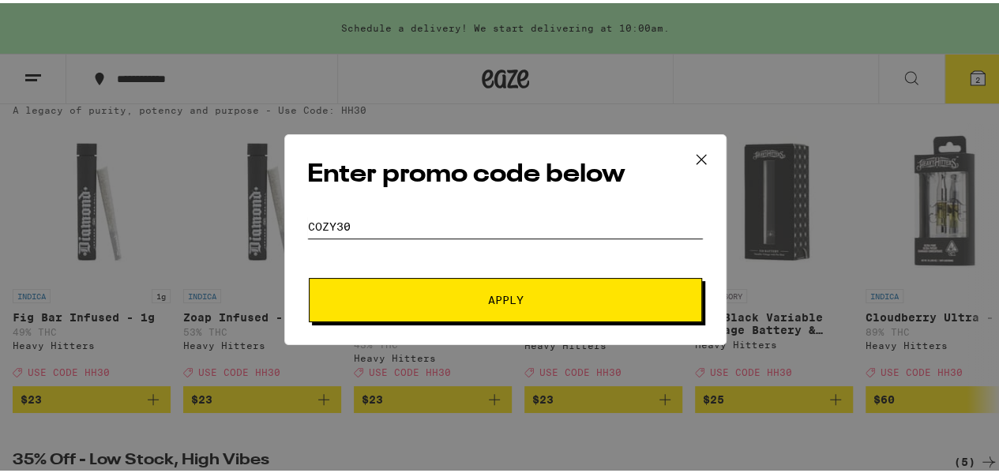
type input "COZY30"
click at [532, 318] on div "Enter promo code below Promo Code COZY30 Apply" at bounding box center [505, 236] width 442 height 211
click at [470, 287] on button "Apply" at bounding box center [505, 297] width 393 height 44
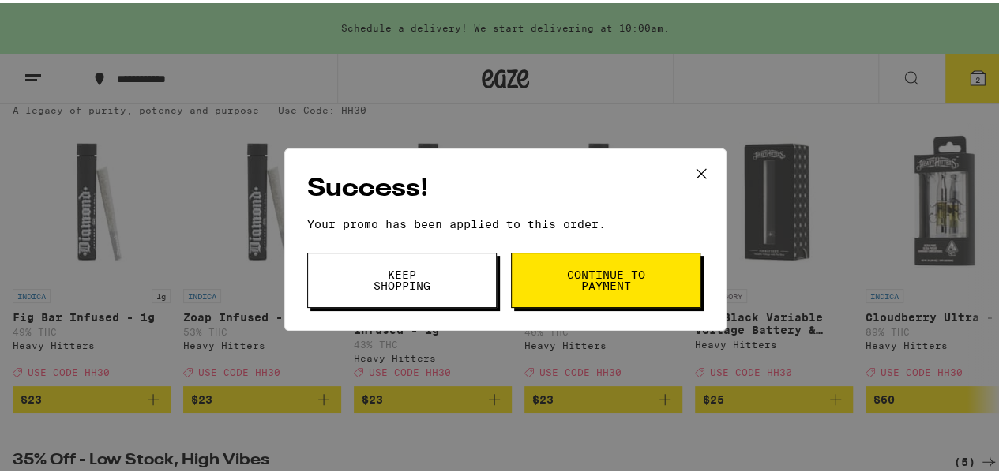
click at [553, 274] on button "Continue to payment" at bounding box center [606, 277] width 190 height 55
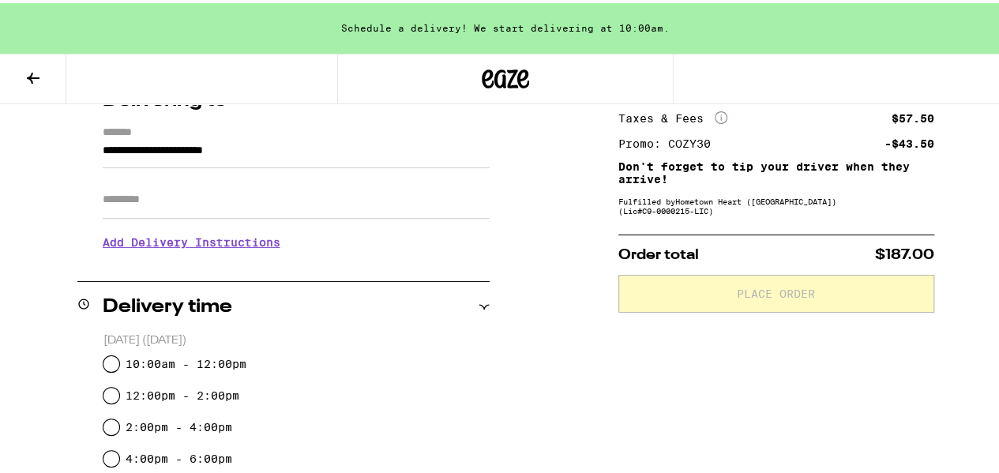
scroll to position [237, 0]
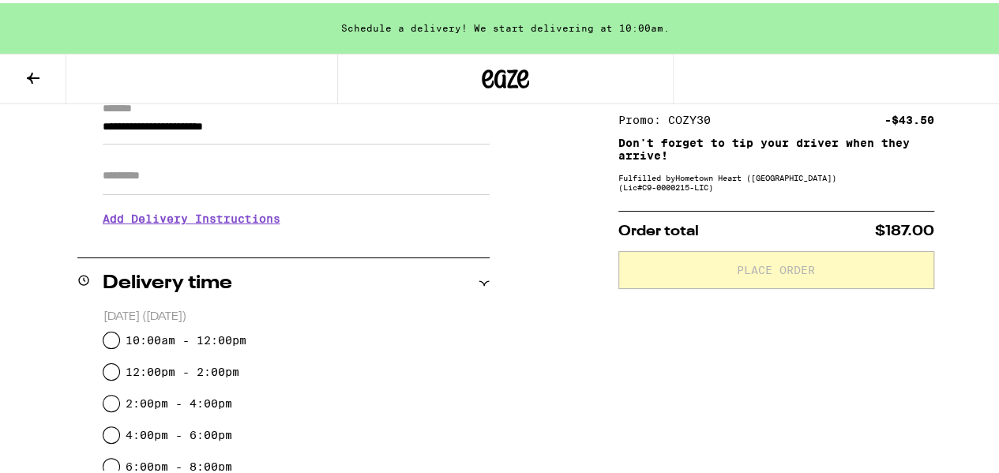
click at [126, 340] on label "10:00am - 12:00pm" at bounding box center [186, 337] width 121 height 13
click at [119, 340] on input "10:00am - 12:00pm" at bounding box center [111, 337] width 16 height 16
radio input "true"
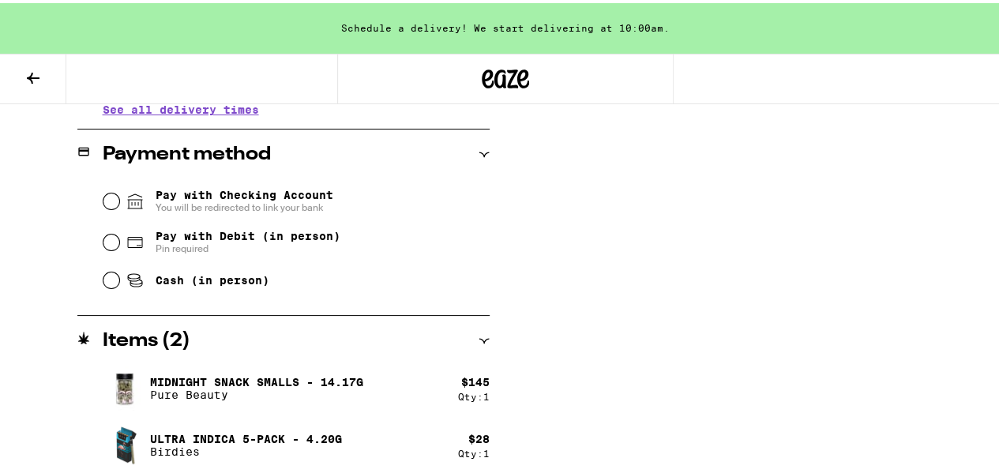
scroll to position [626, 0]
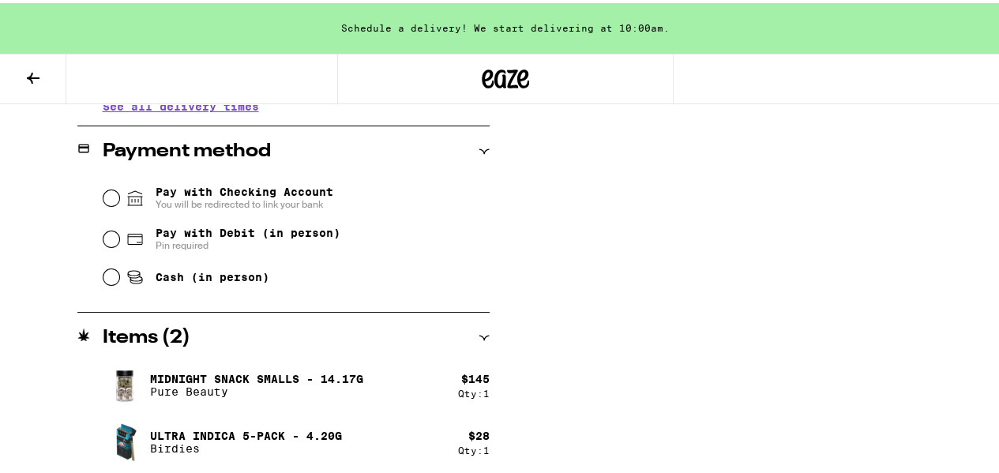
click at [156, 277] on span "Cash (in person)" at bounding box center [213, 274] width 114 height 13
click at [119, 277] on input "Cash (in person)" at bounding box center [111, 274] width 16 height 16
radio input "true"
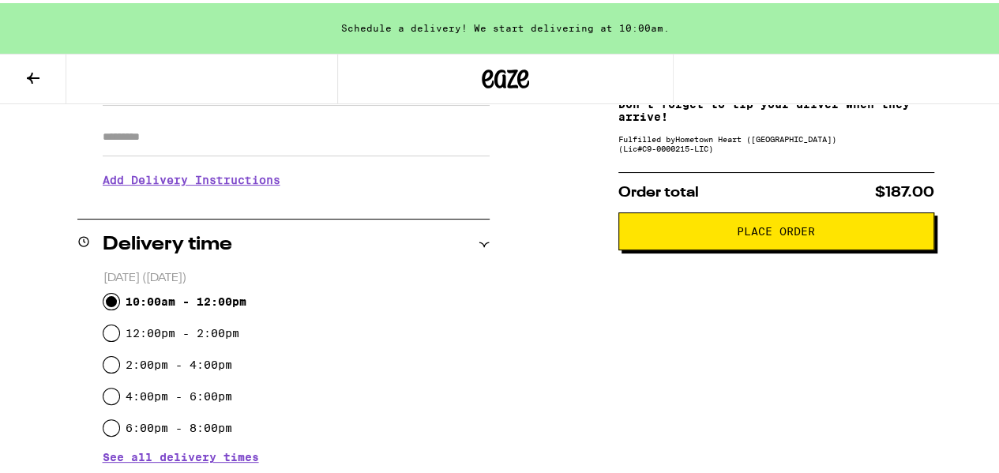
scroll to position [231, 0]
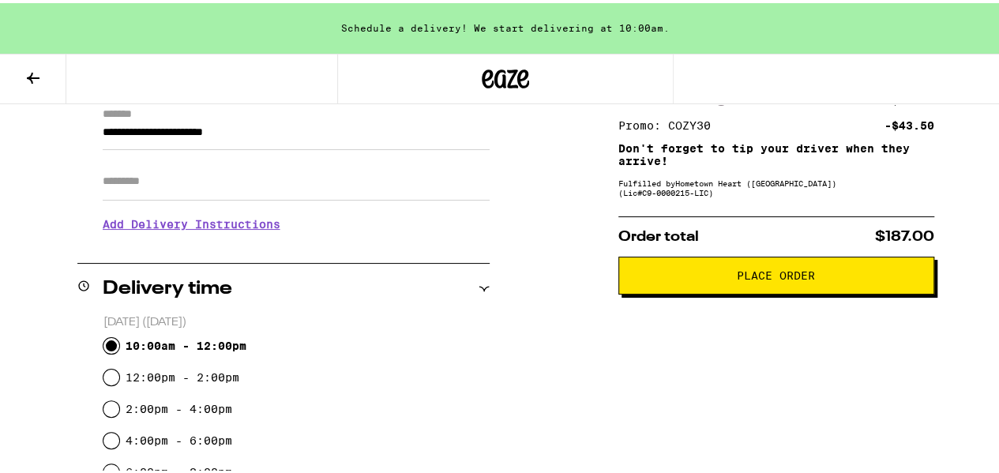
click at [707, 278] on span "Place Order" at bounding box center [776, 272] width 289 height 11
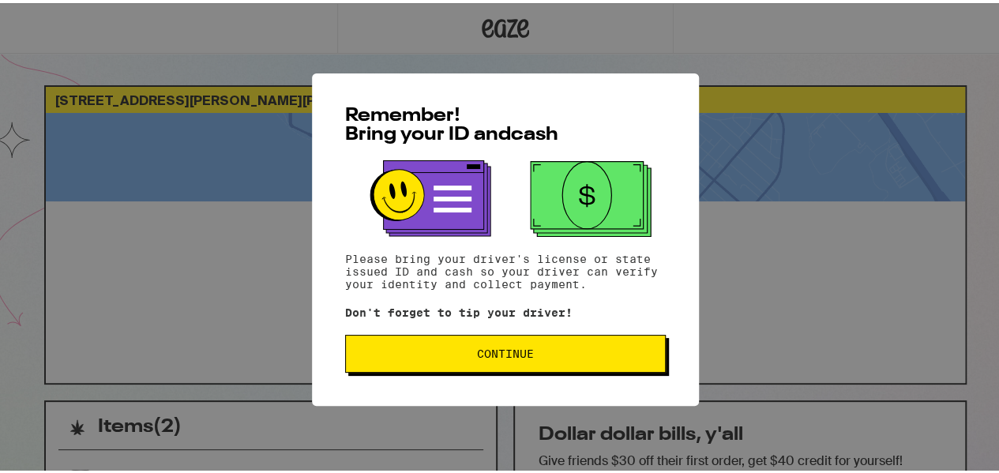
click at [494, 356] on span "Continue" at bounding box center [505, 350] width 57 height 11
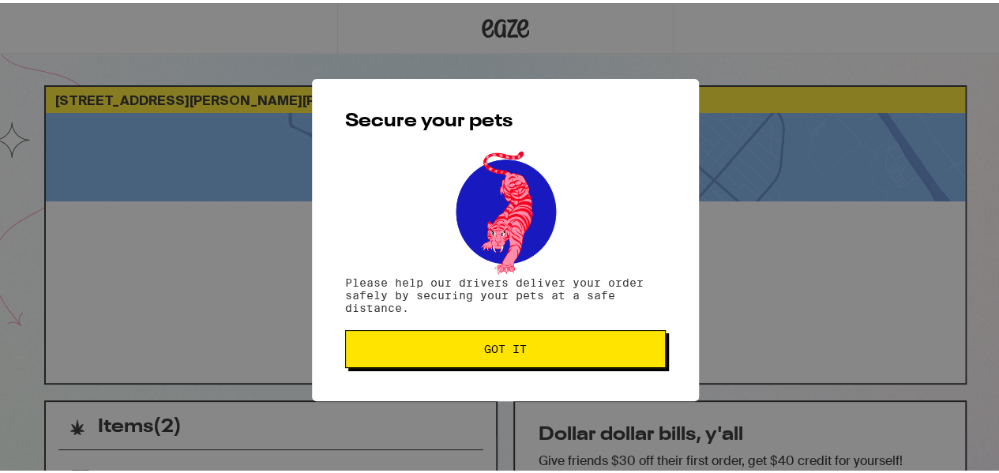
click at [485, 351] on span "Got it" at bounding box center [505, 345] width 43 height 11
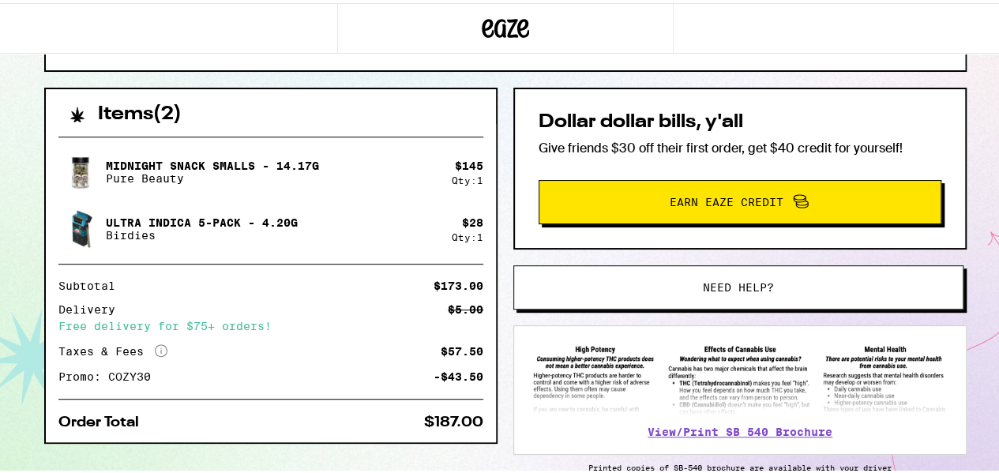
scroll to position [316, 0]
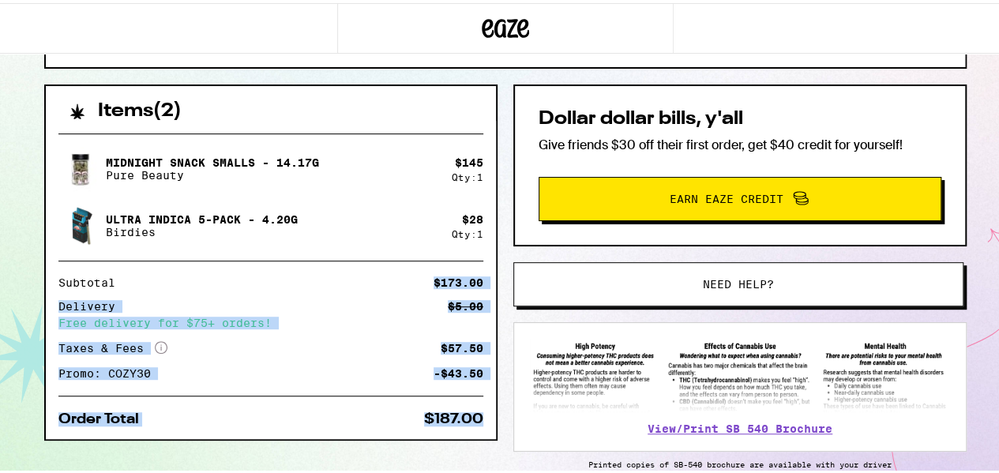
drag, startPoint x: 423, startPoint y: 290, endPoint x: 483, endPoint y: 421, distance: 144.2
click at [483, 421] on div "Midnight Snack Smalls - 14.17g Pure Beauty $ 145 Qty: 1 Ultra Indica 5-Pack - 4…" at bounding box center [271, 277] width 450 height 318
click at [486, 418] on div "Midnight Snack Smalls - 14.17g Pure Beauty $ 145 Qty: 1 Ultra Indica 5-Pack - 4…" at bounding box center [271, 277] width 450 height 318
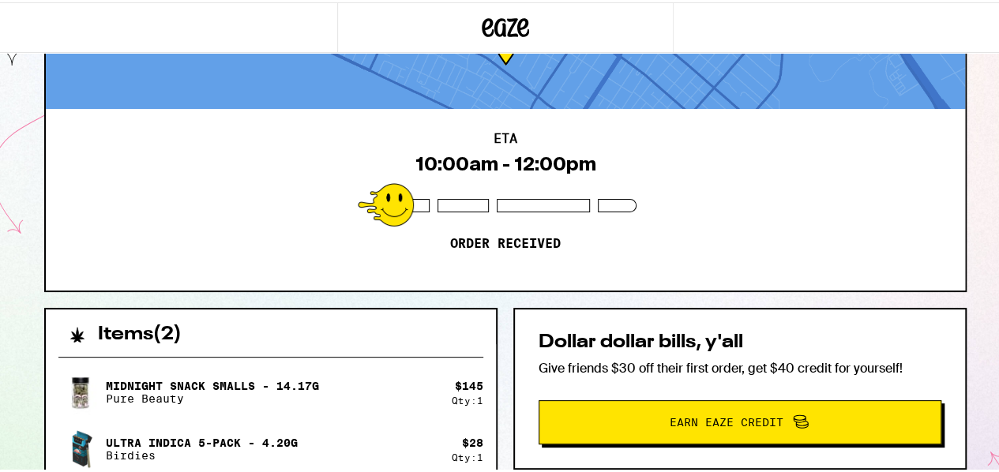
scroll to position [0, 0]
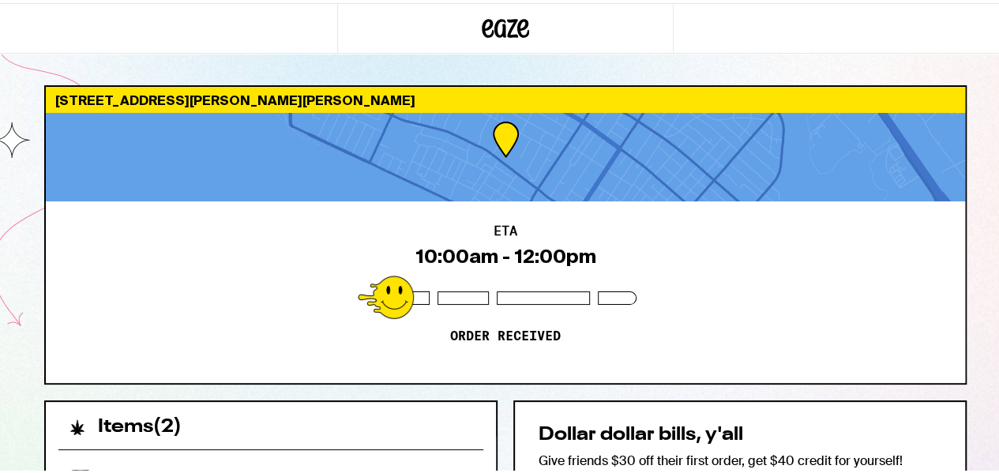
click at [32, 264] on div "[STREET_ADDRESS][PERSON_NAME][PERSON_NAME] 10:00am - 12:00pm Order received Ite…" at bounding box center [506, 471] width 948 height 779
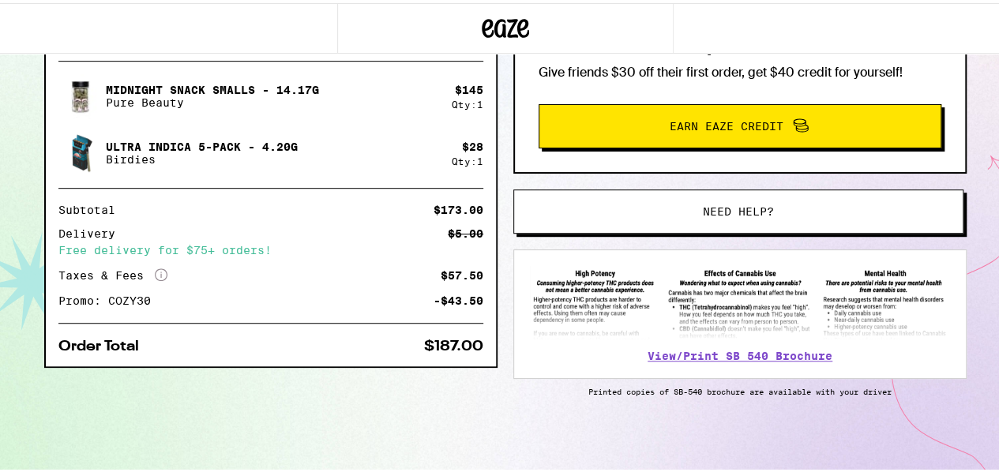
scroll to position [392, 0]
